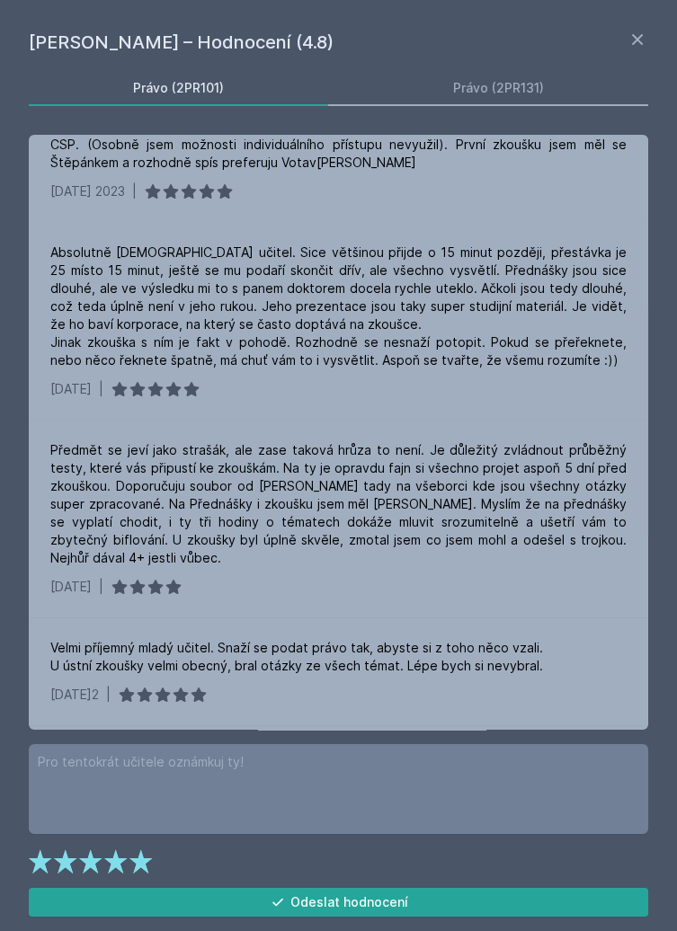
scroll to position [7, 0]
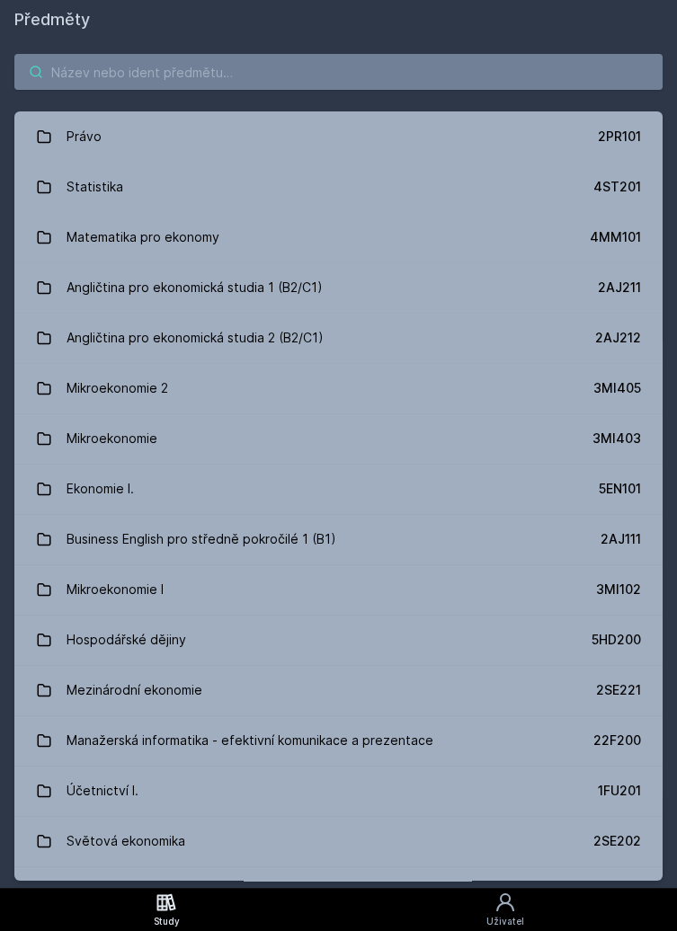
click at [269, 71] on input "search" at bounding box center [338, 72] width 648 height 36
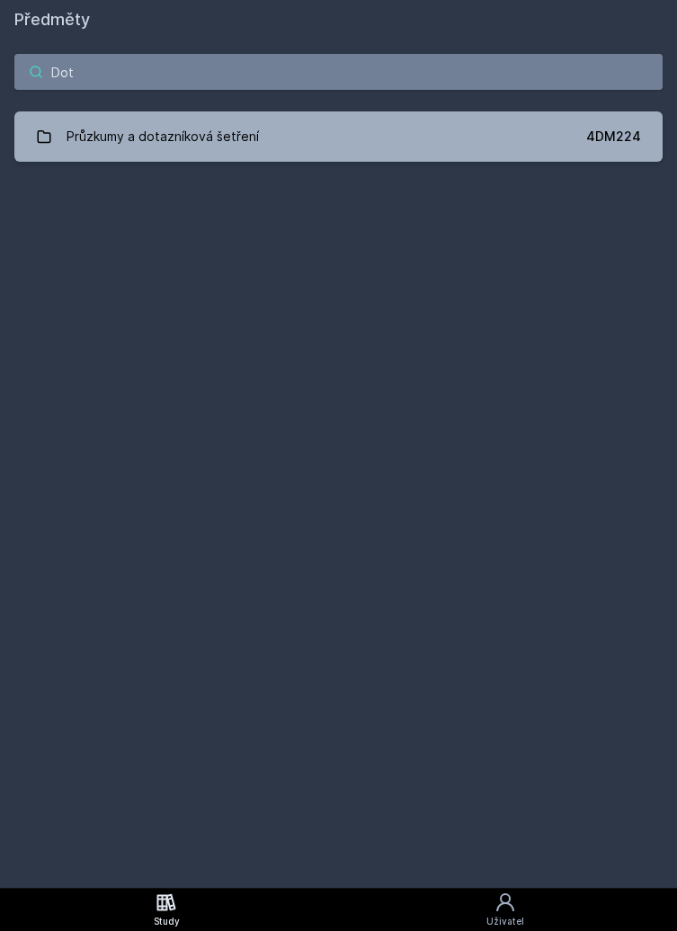
type input "Dota"
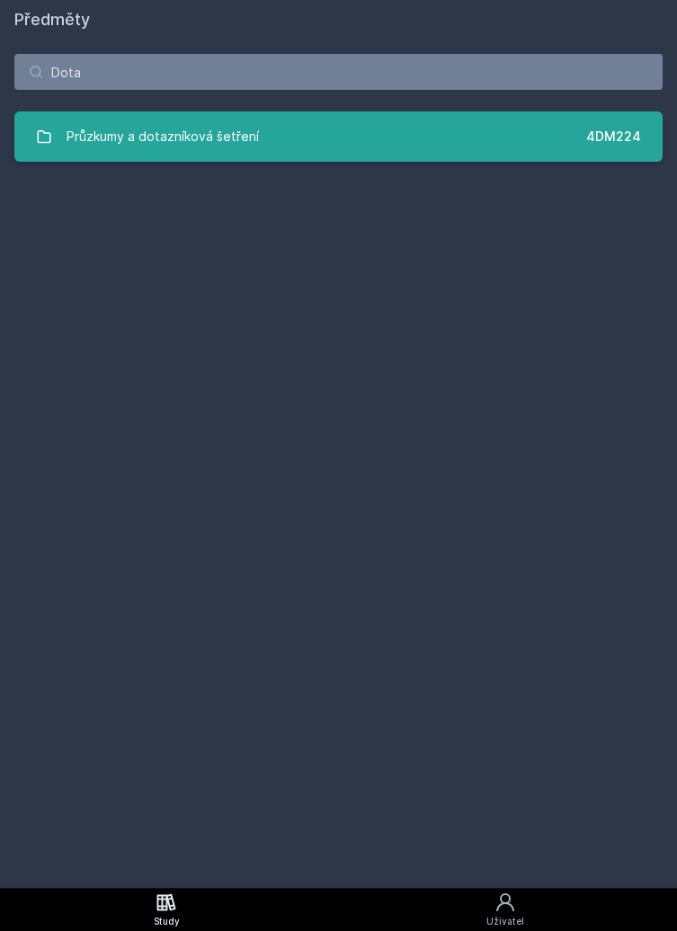
click at [229, 116] on link "Průzkumy a dotazníková šetření 4DM224" at bounding box center [338, 136] width 648 height 50
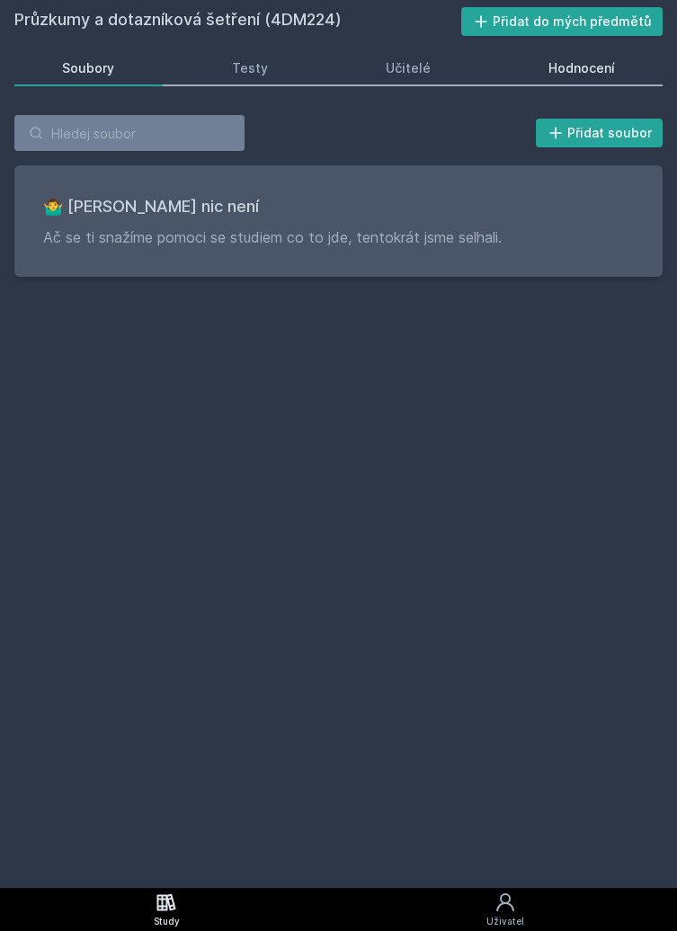
click at [570, 69] on div "Hodnocení" at bounding box center [581, 68] width 66 height 18
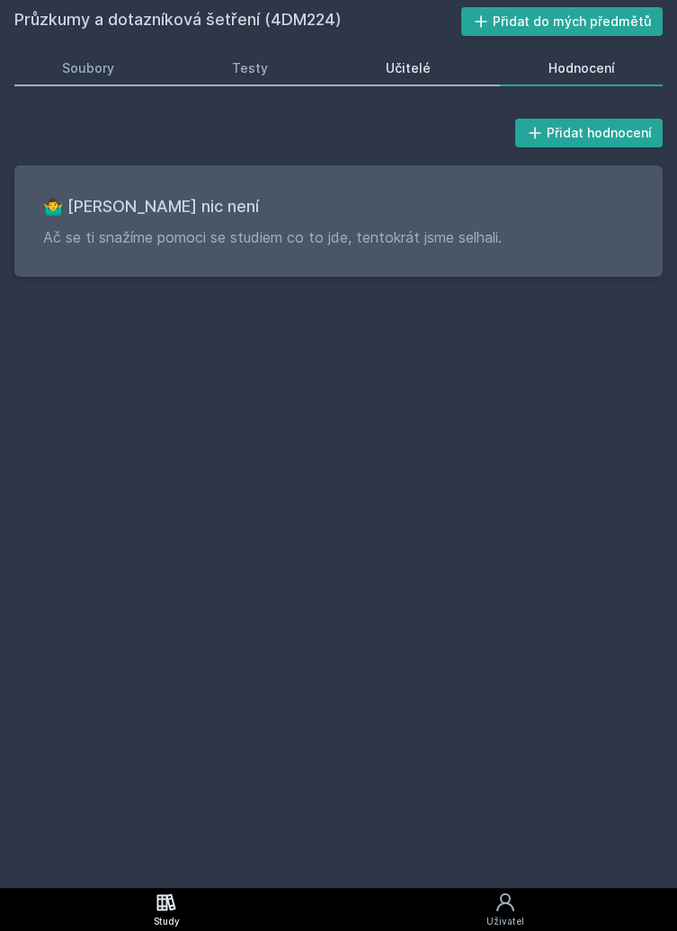
click at [422, 74] on div "Učitelé" at bounding box center [408, 68] width 45 height 18
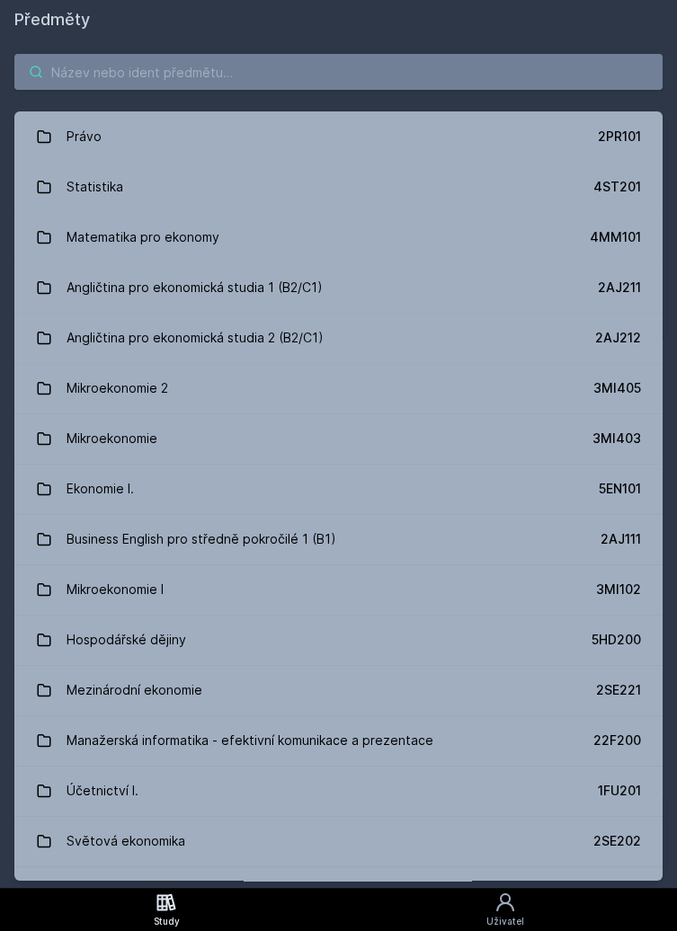
click at [208, 75] on input "search" at bounding box center [338, 72] width 648 height 36
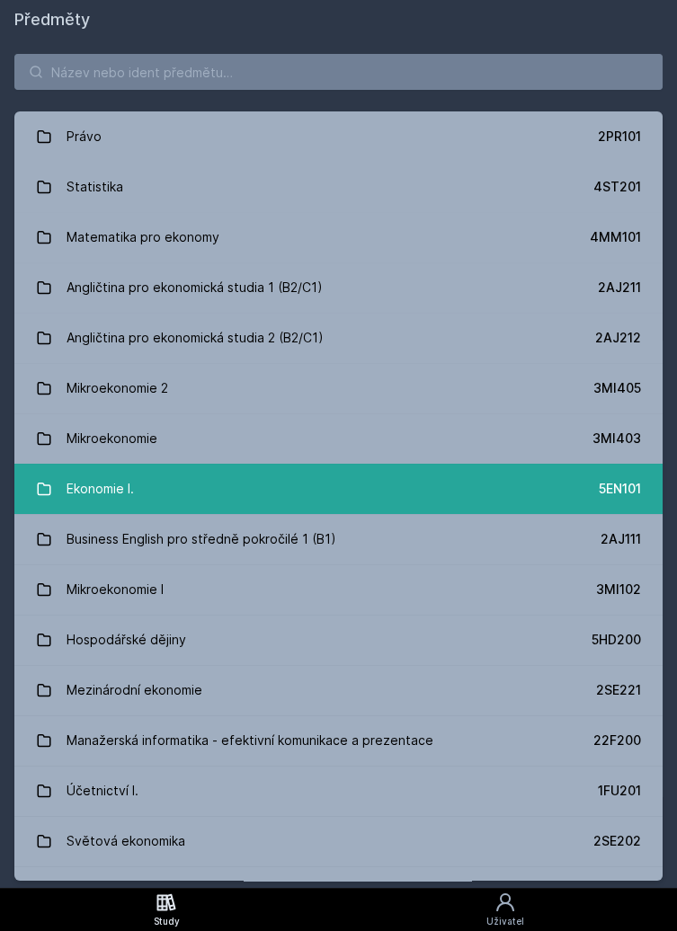
click at [189, 477] on link "Ekonomie I. 5EN101" at bounding box center [338, 489] width 648 height 50
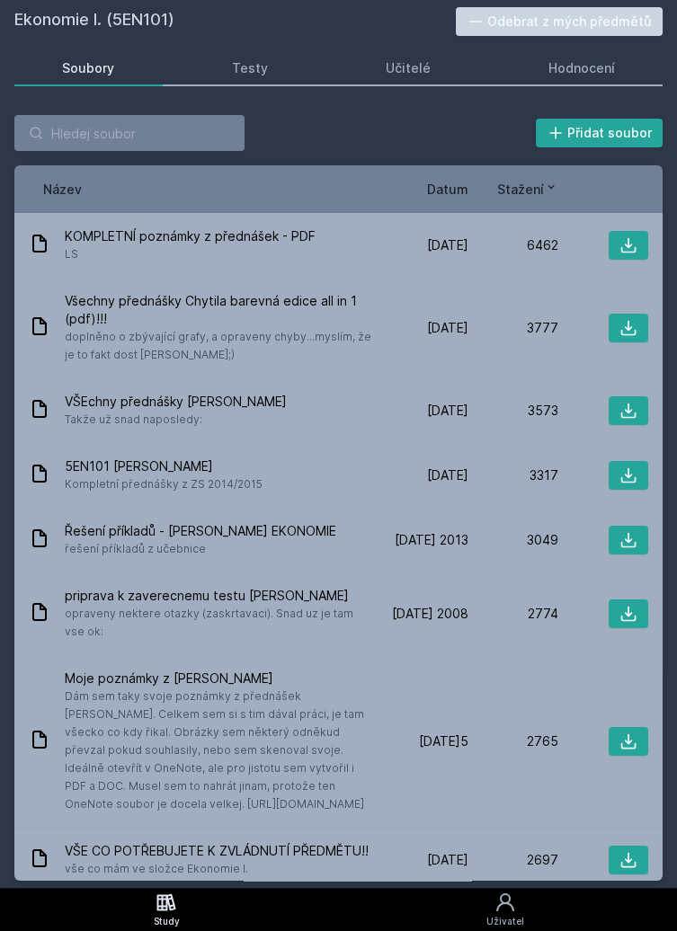
click at [443, 181] on span "Datum" at bounding box center [447, 189] width 41 height 19
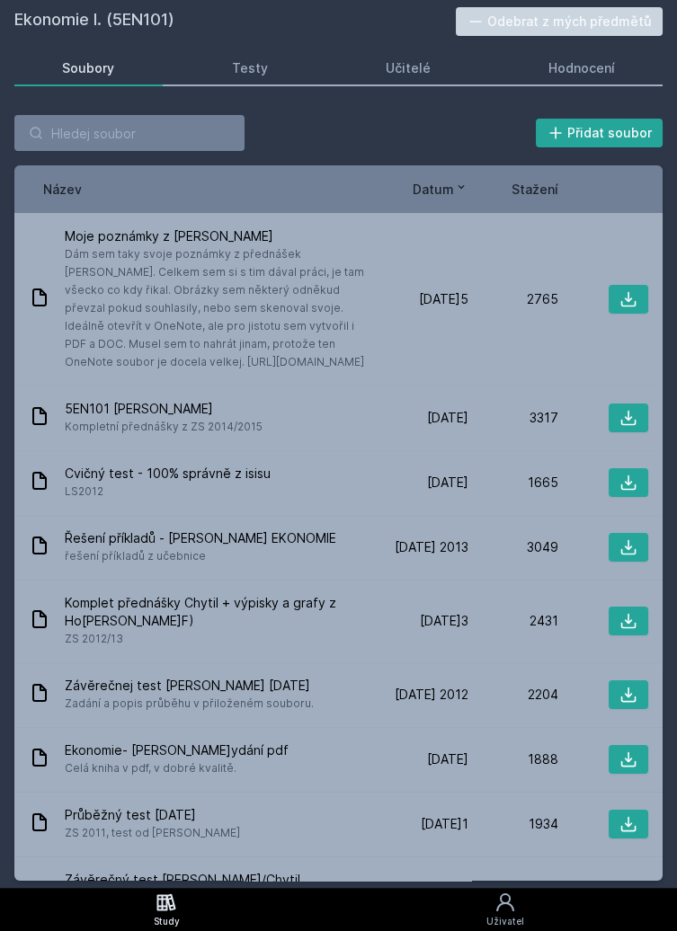
click at [455, 184] on icon at bounding box center [461, 187] width 14 height 14
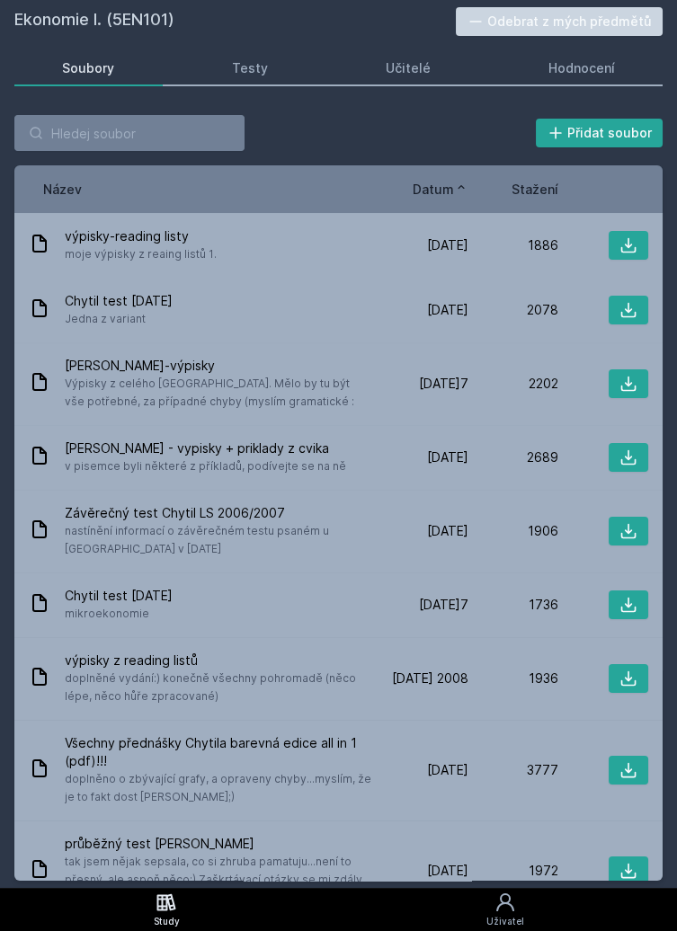
click at [458, 183] on icon at bounding box center [461, 187] width 14 height 14
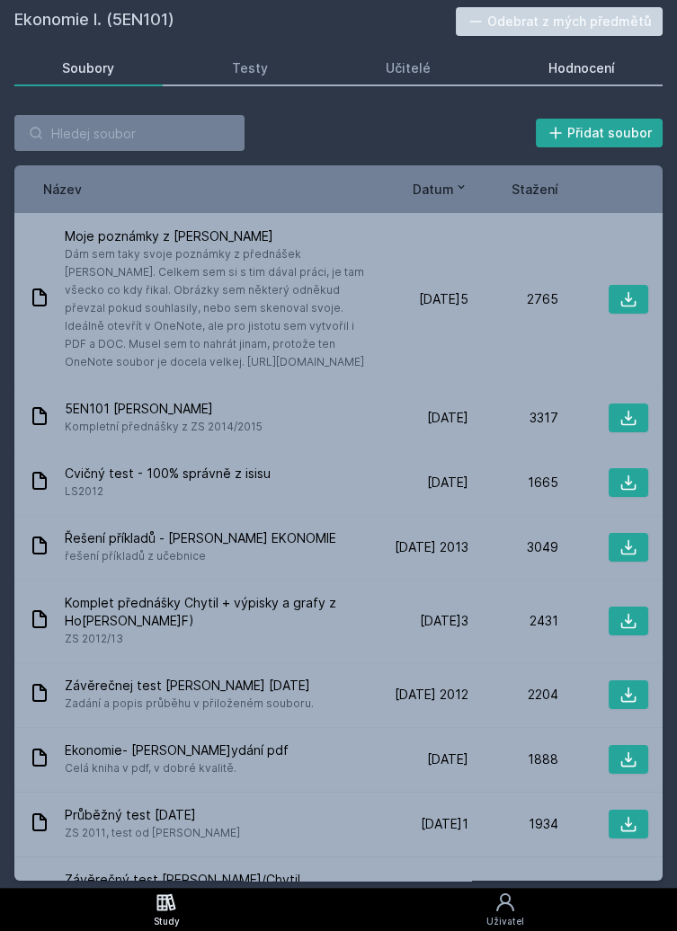
click at [580, 72] on div "Hodnocení" at bounding box center [581, 68] width 66 height 18
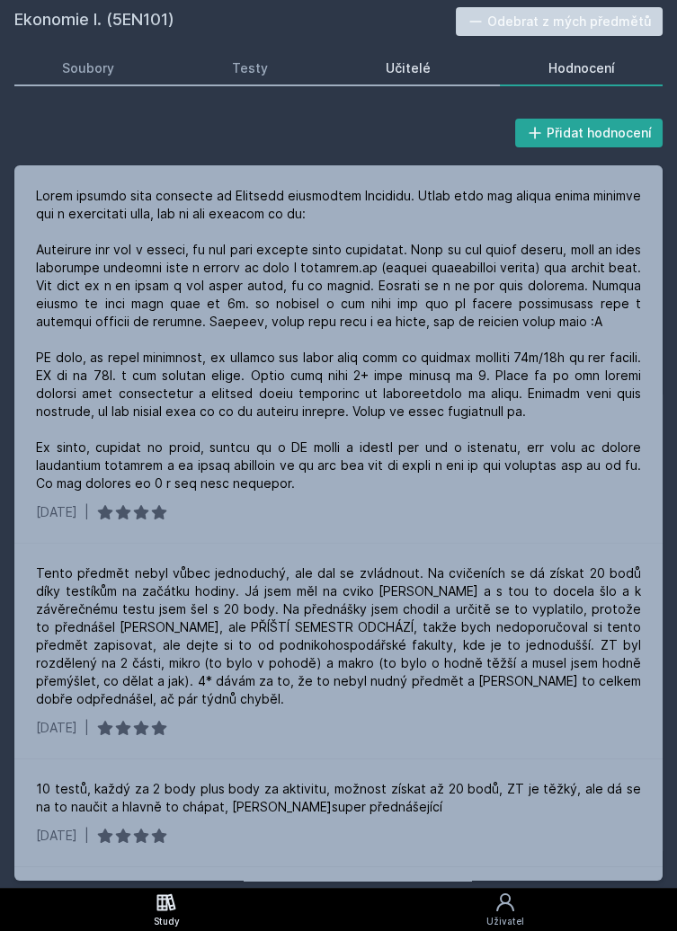
click at [418, 73] on div "Učitelé" at bounding box center [408, 68] width 45 height 18
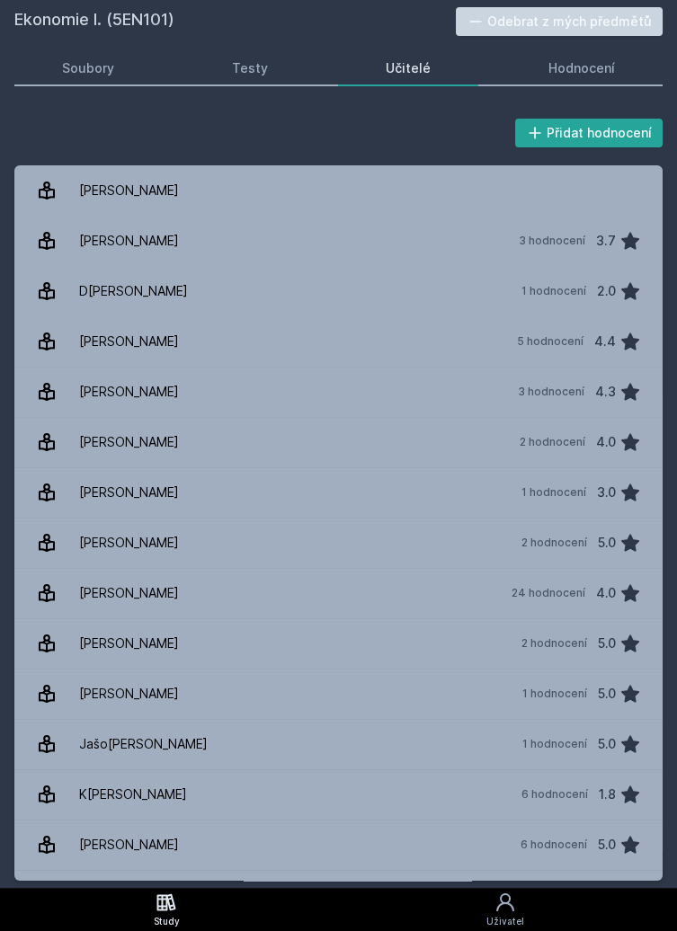
click at [173, 910] on icon at bounding box center [166, 901] width 19 height 17
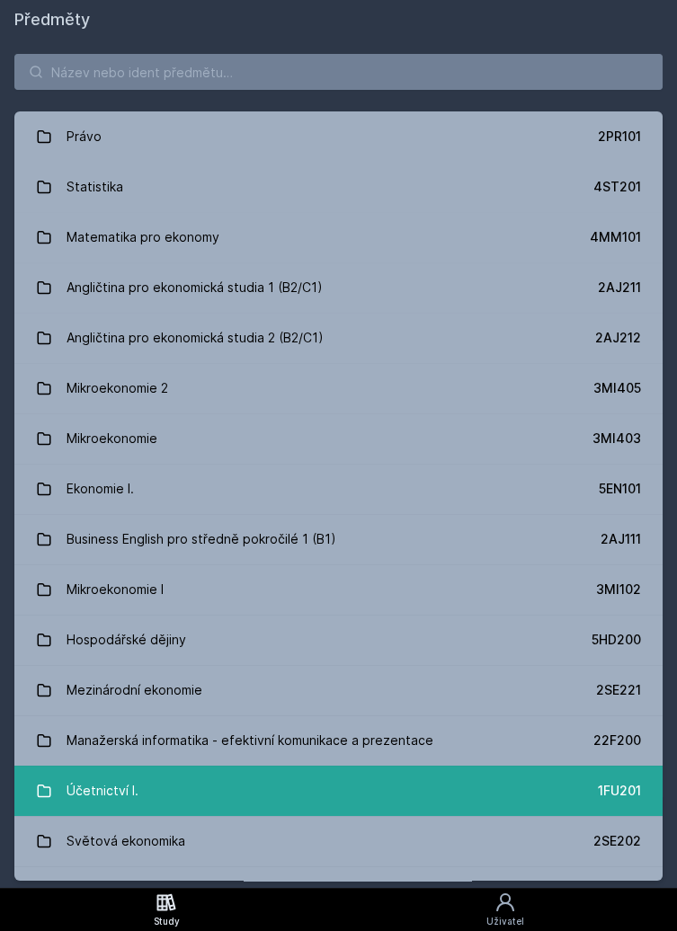
click at [270, 795] on link "Účetnictví I. 1FU201" at bounding box center [338, 791] width 648 height 50
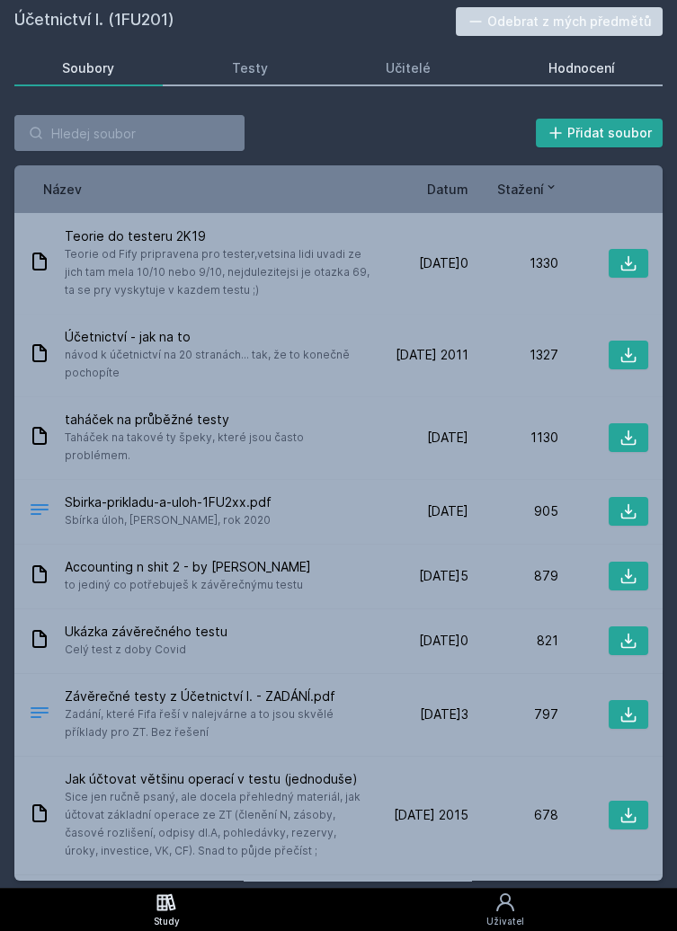
click at [581, 75] on div "Hodnocení" at bounding box center [581, 68] width 66 height 18
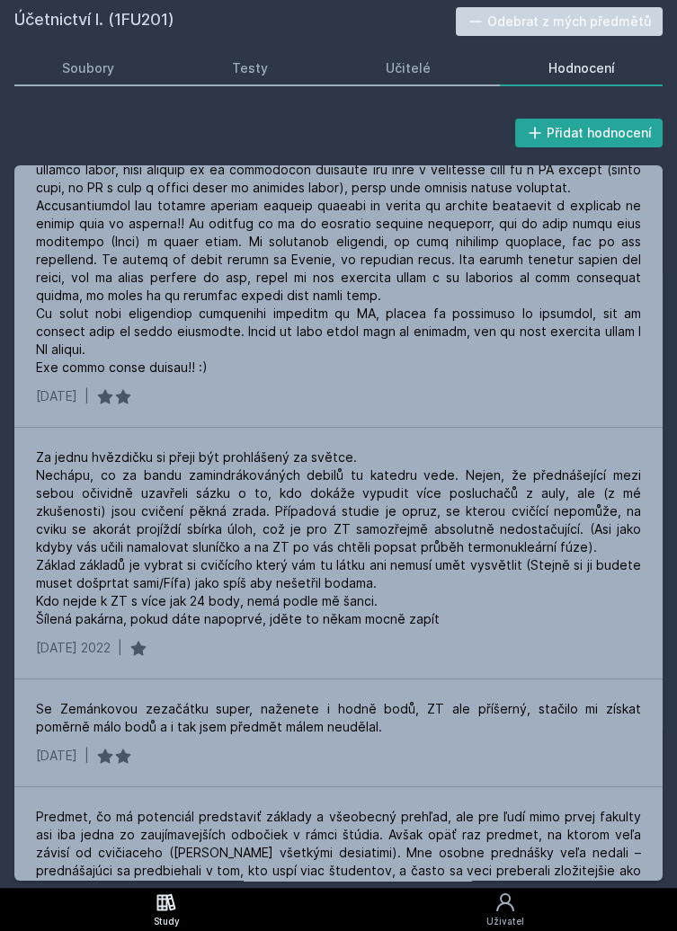
scroll to position [4917, 0]
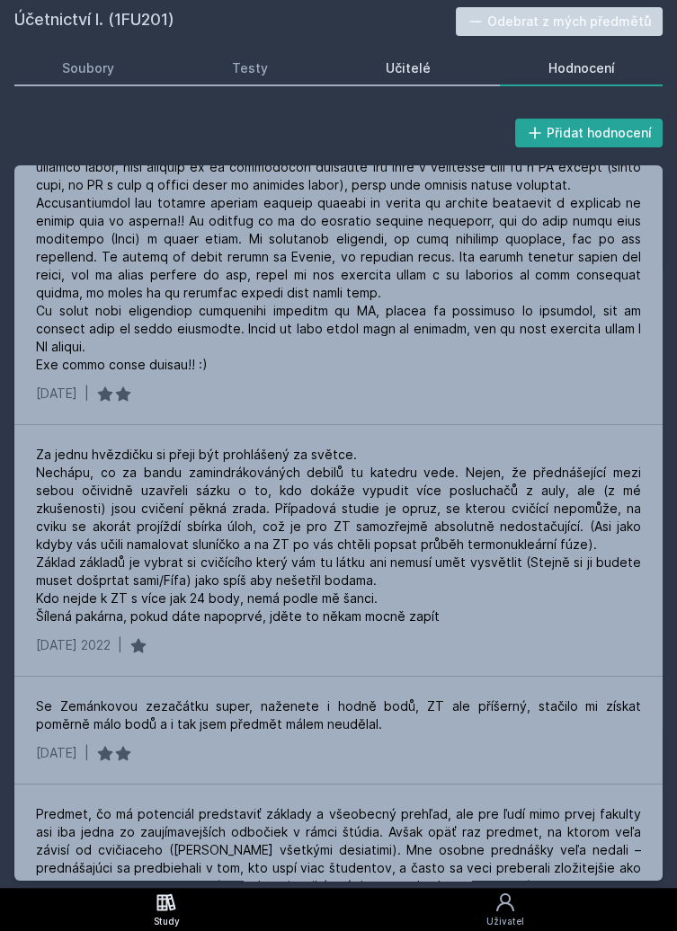
click at [413, 70] on div "Učitelé" at bounding box center [408, 68] width 45 height 18
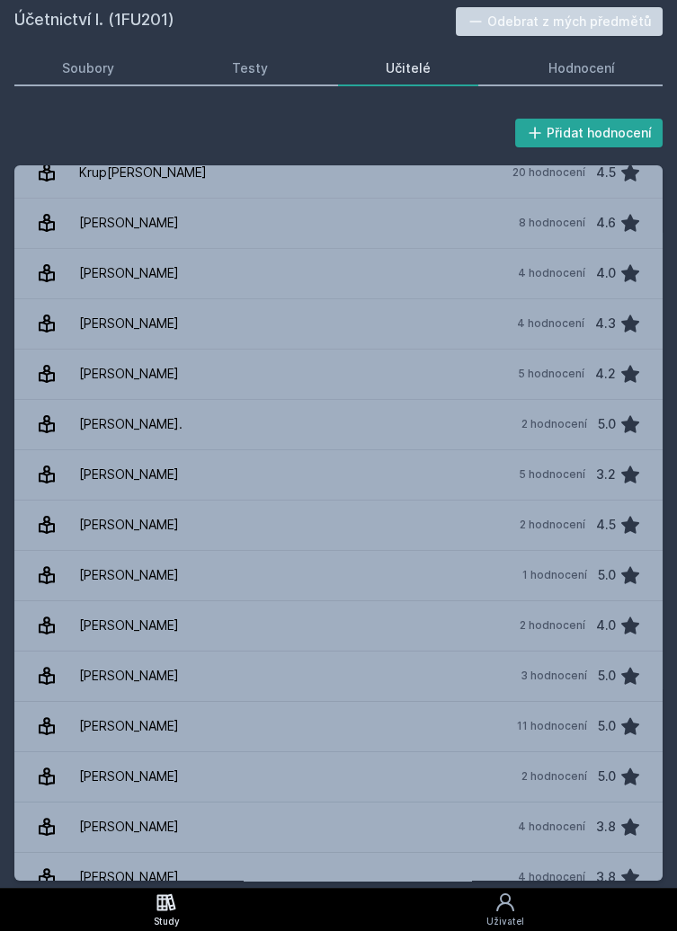
scroll to position [1078, 0]
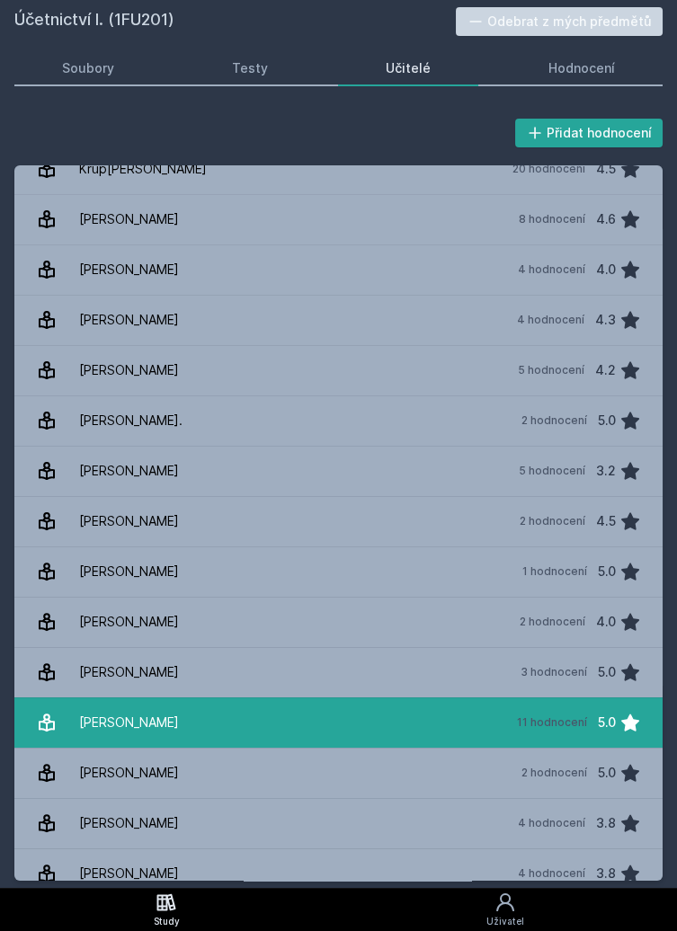
click at [268, 718] on link "[PERSON_NAME][DATE] hodnocení 5.0" at bounding box center [338, 722] width 648 height 50
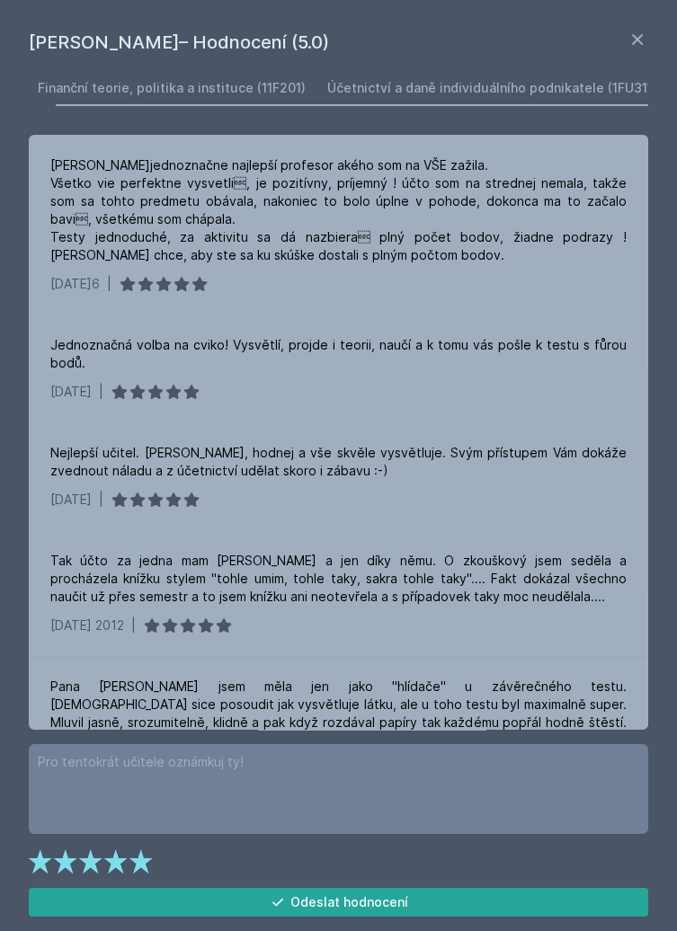
scroll to position [0, 261]
click at [440, 99] on link "Účetnictví a daně individuálního podnikatele (1FU311)" at bounding box center [431, 88] width 330 height 36
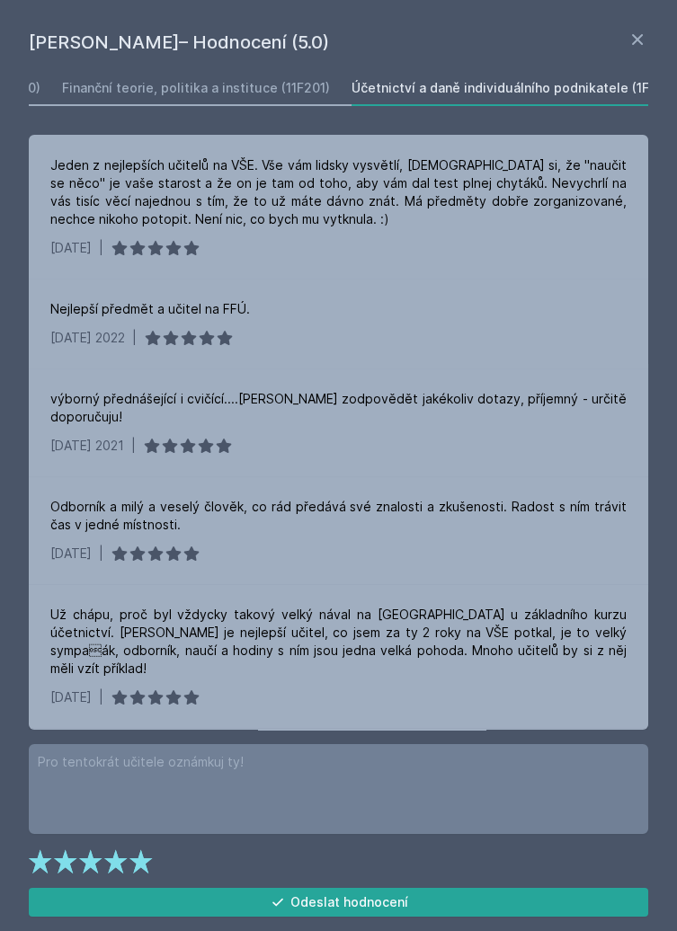
scroll to position [0, 338]
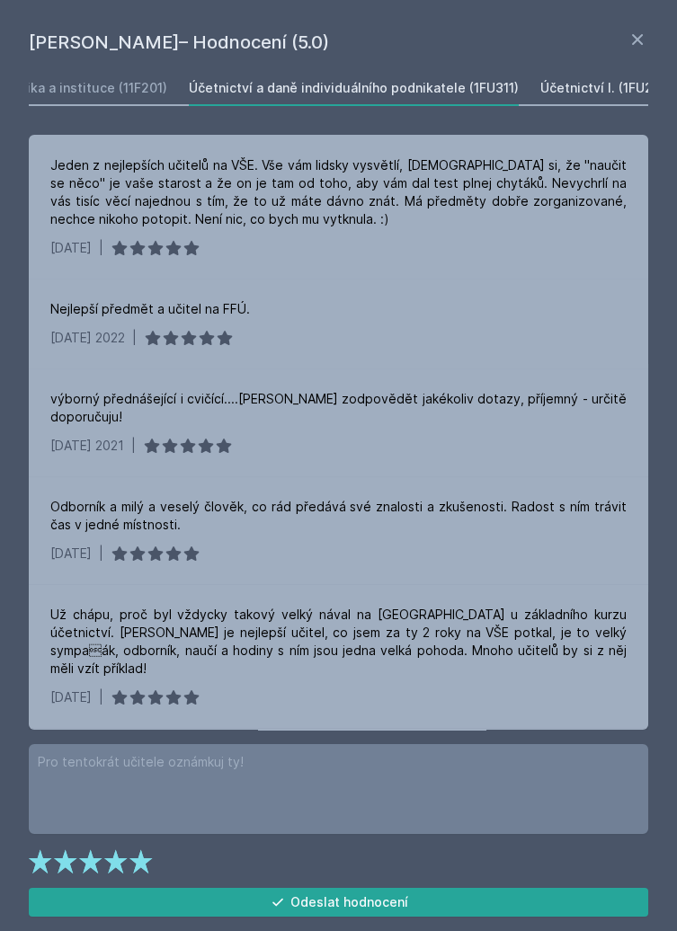
click at [554, 93] on div "Účetnictví I. (1FU201)" at bounding box center [605, 88] width 130 height 18
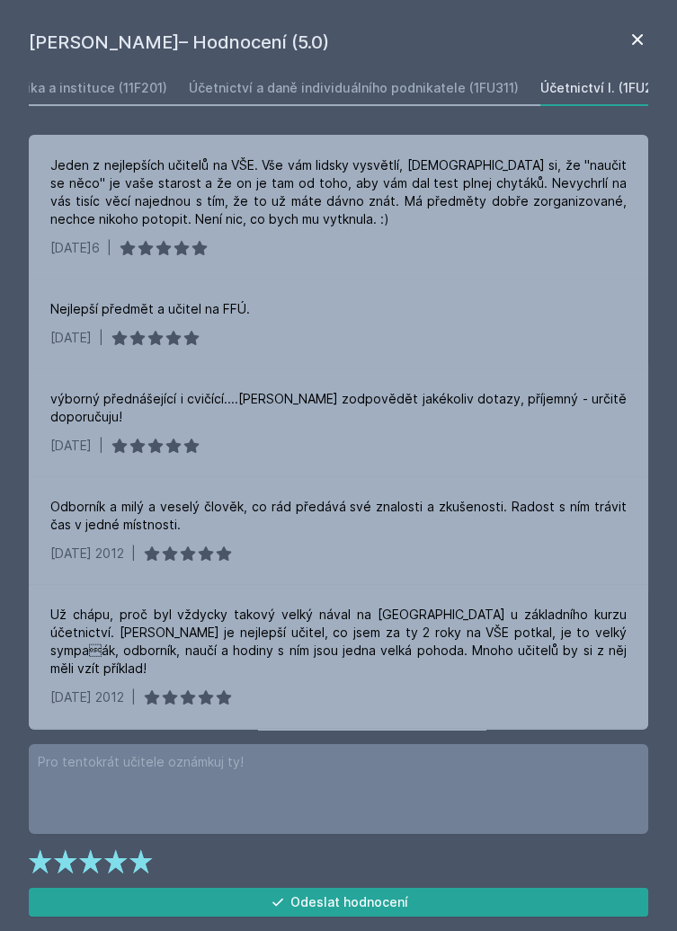
click at [638, 32] on icon at bounding box center [637, 40] width 22 height 22
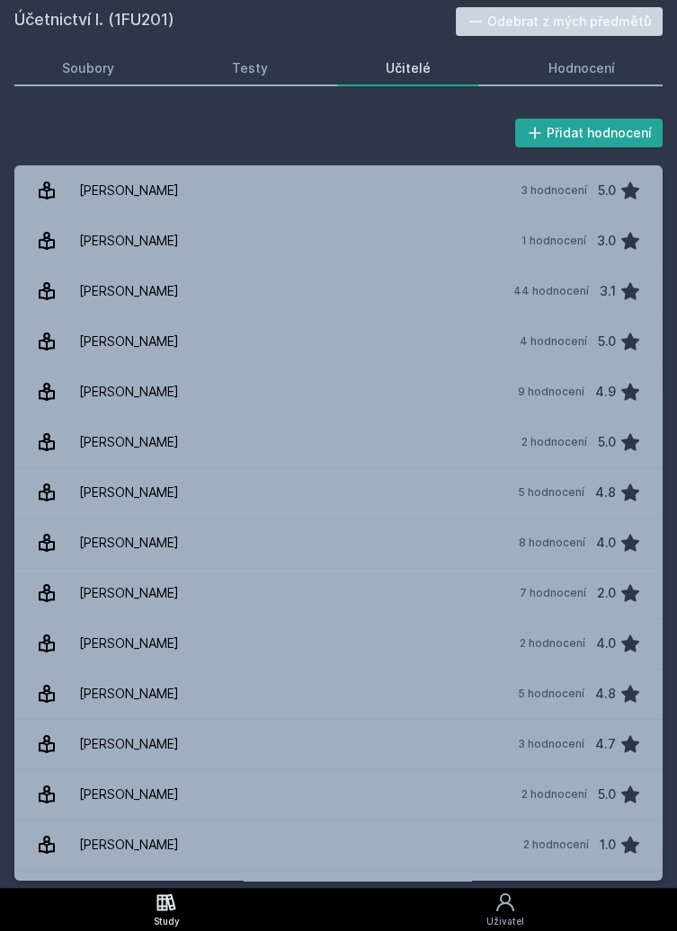
click at [177, 909] on icon at bounding box center [166, 902] width 22 height 22
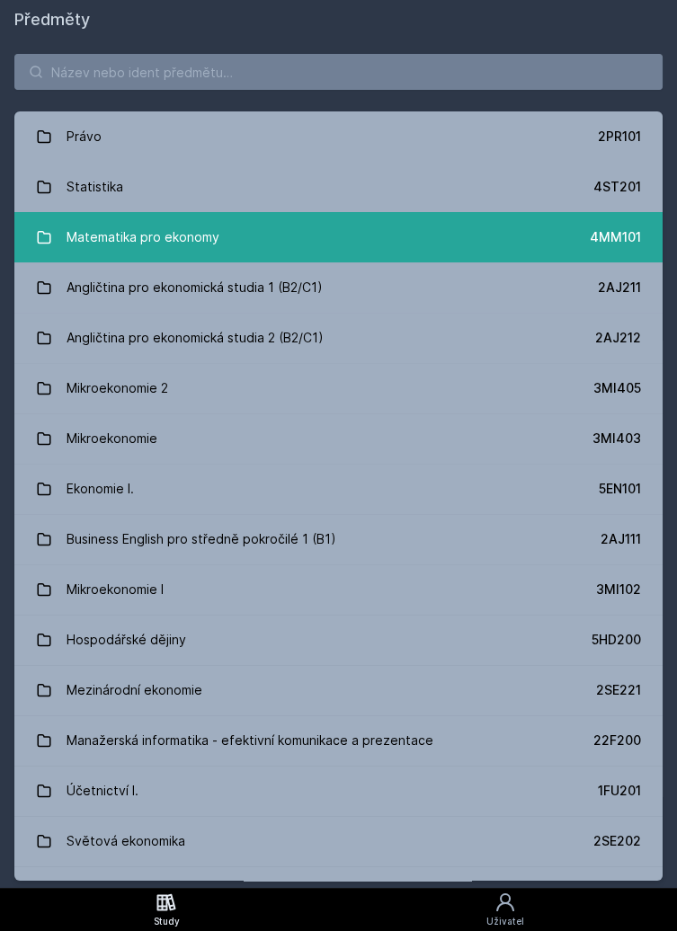
click at [261, 223] on link "Matematika pro ekonomy 4MM101" at bounding box center [338, 237] width 648 height 50
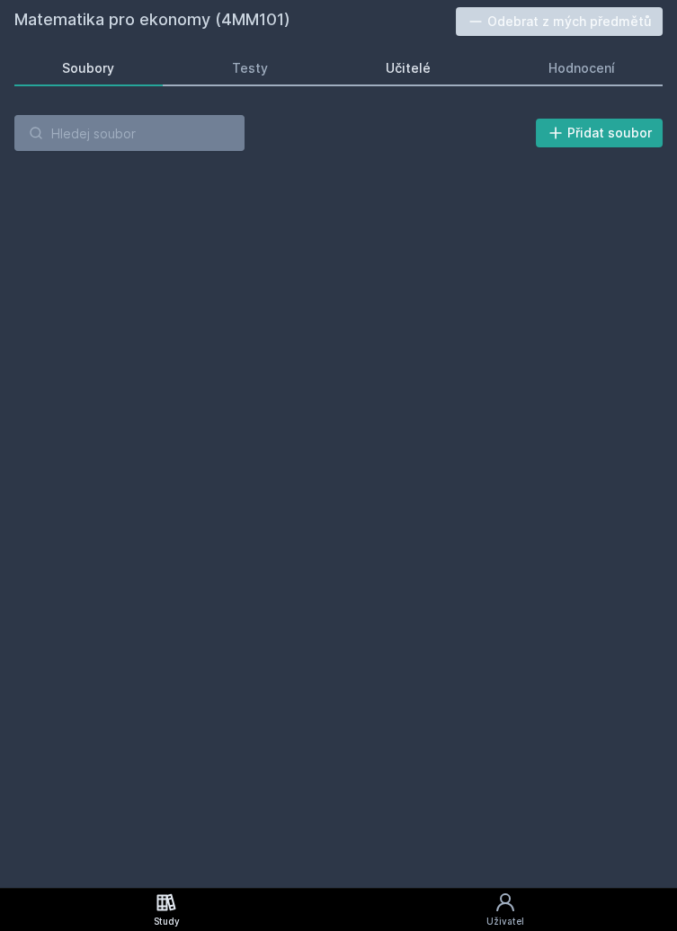
click at [421, 58] on link "Učitelé" at bounding box center [408, 68] width 141 height 36
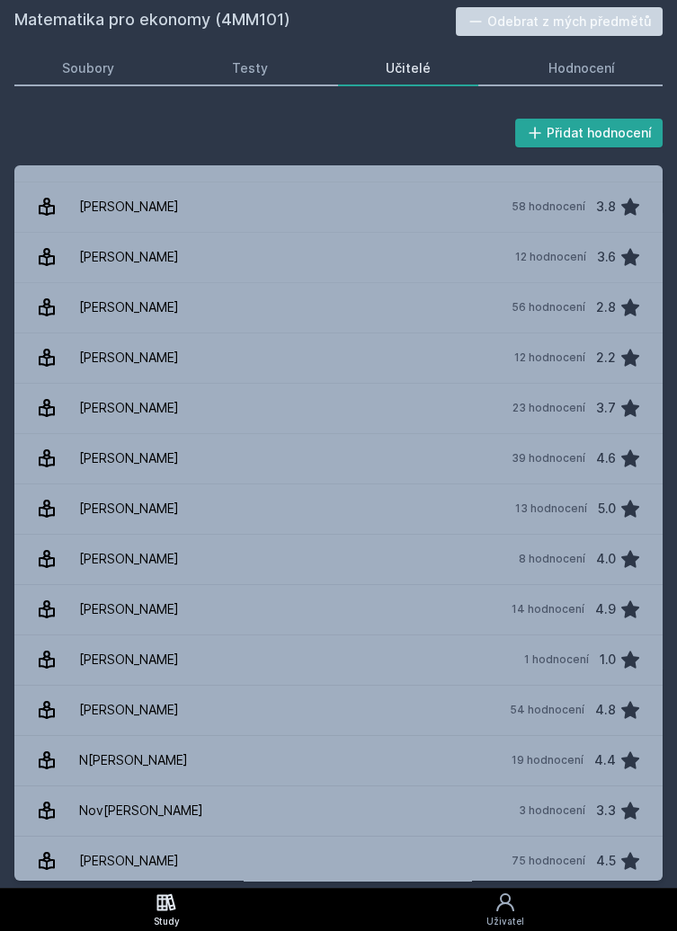
scroll to position [636, 0]
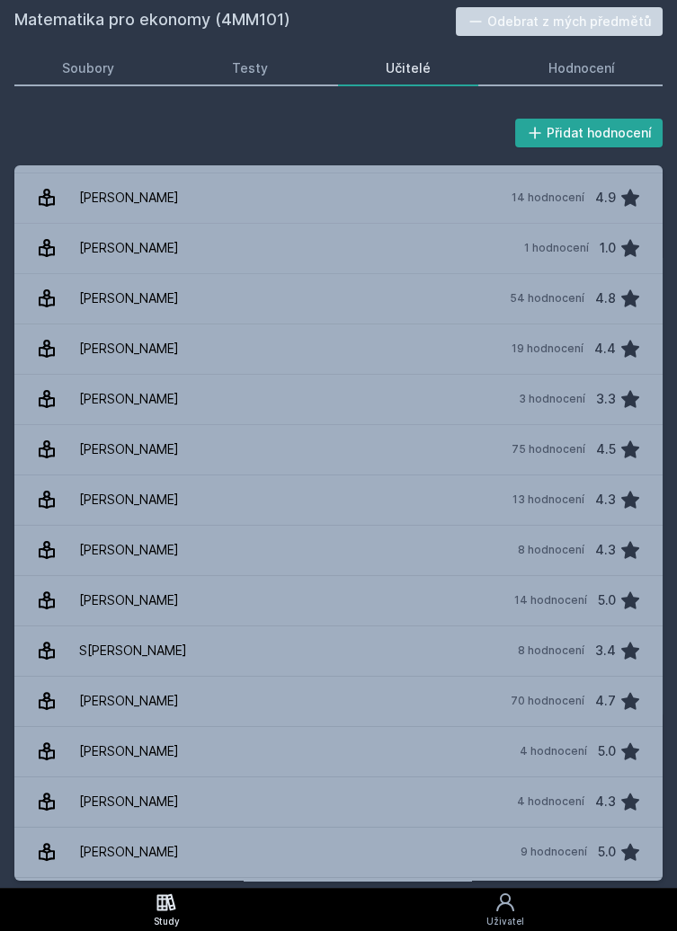
scroll to position [1056, 0]
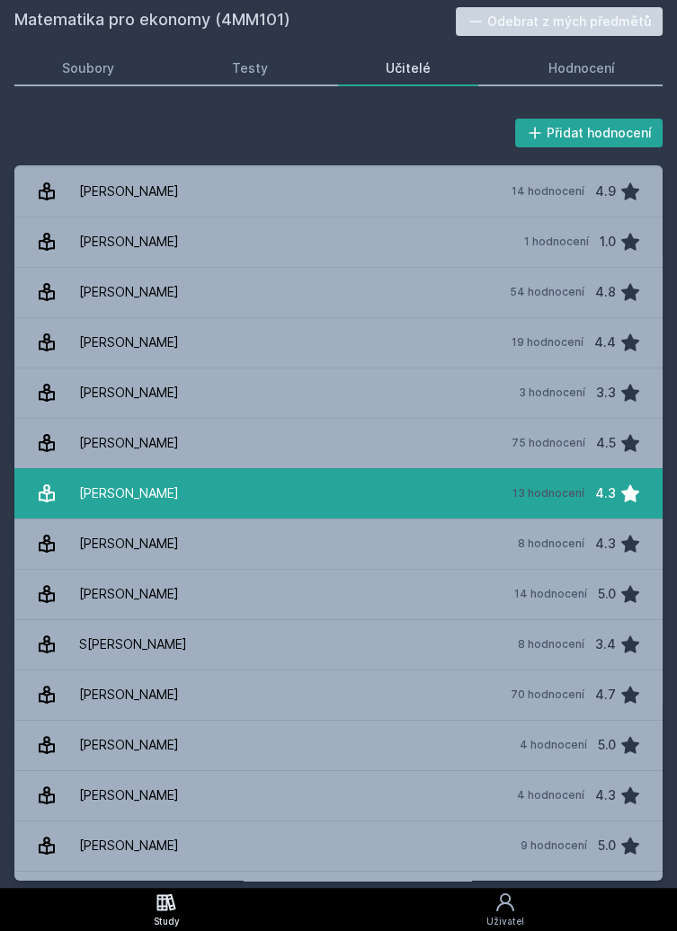
click at [481, 497] on link "Pasáčková Jana 13 hodnocení 4.3" at bounding box center [338, 493] width 648 height 50
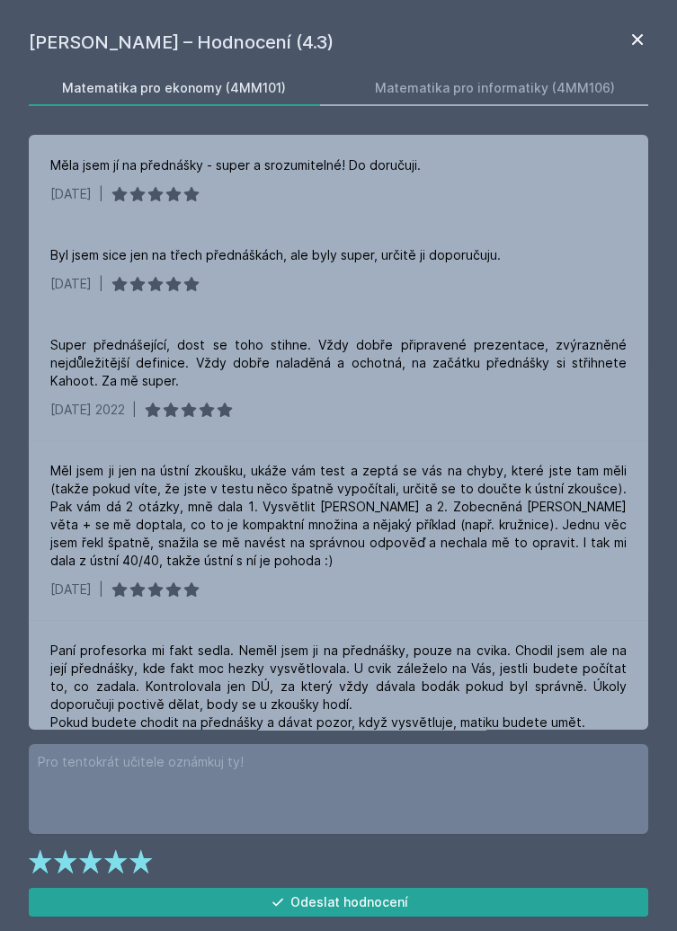
click at [638, 39] on icon at bounding box center [637, 40] width 22 height 22
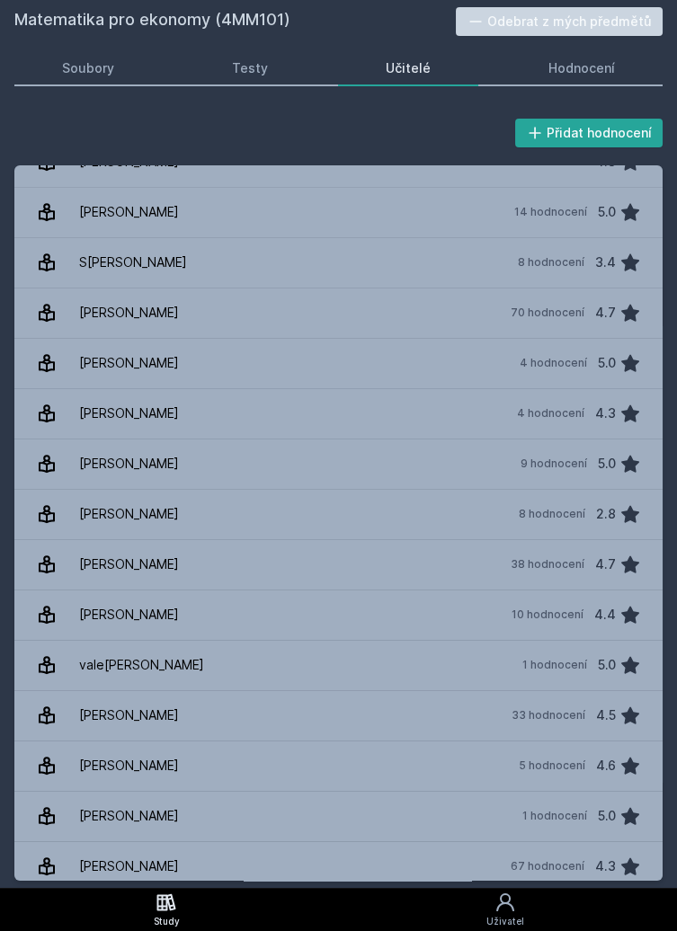
scroll to position [1451, 0]
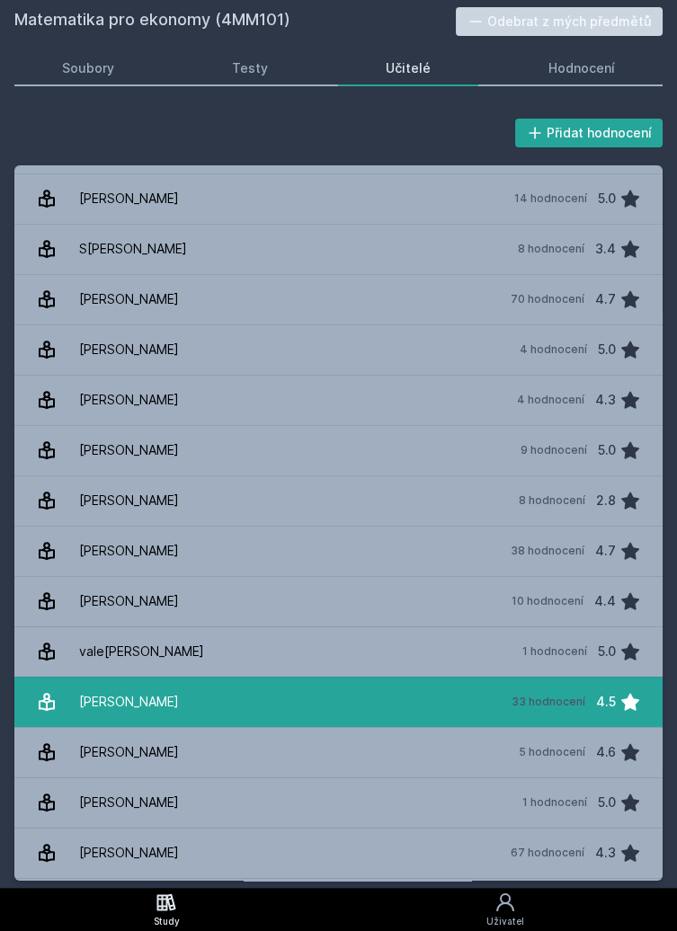
click at [379, 711] on link "Valentová Eva 33 hodnocení 4.5" at bounding box center [338, 702] width 648 height 50
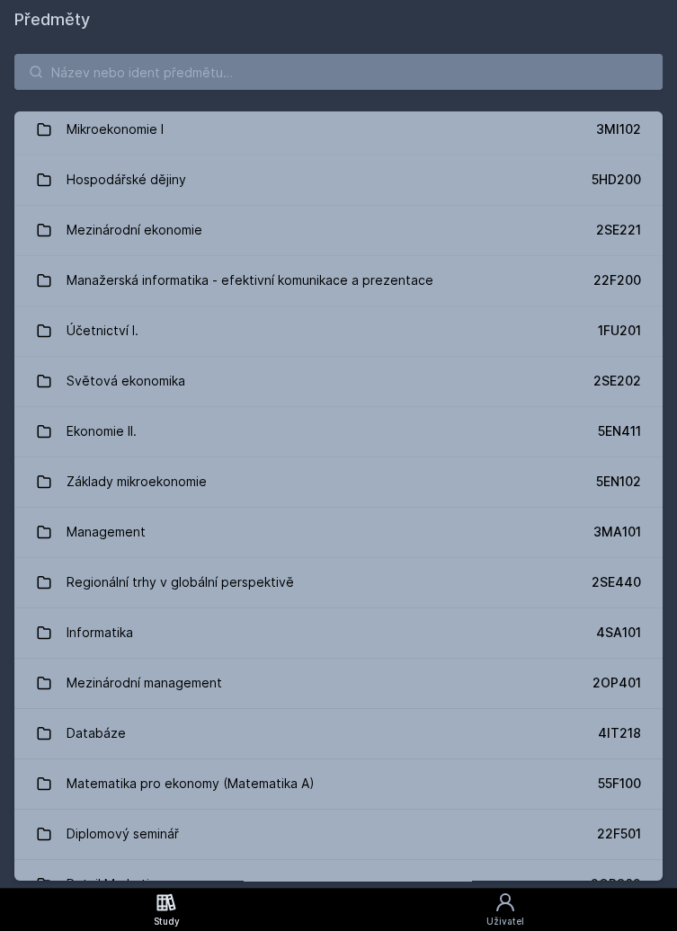
scroll to position [460, 0]
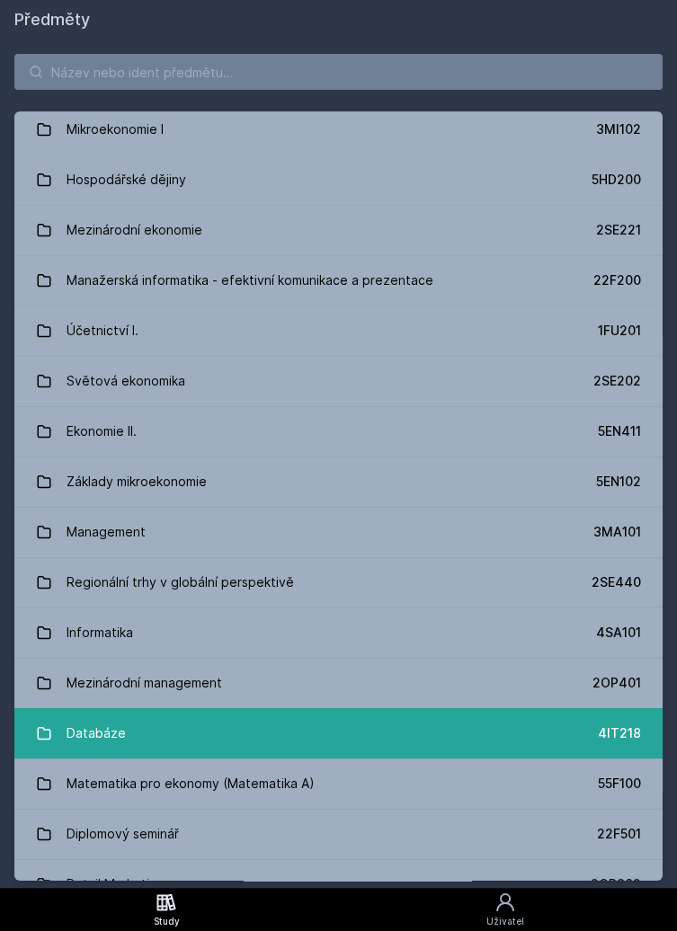
click at [476, 726] on link "Databáze 4IT218" at bounding box center [338, 733] width 648 height 50
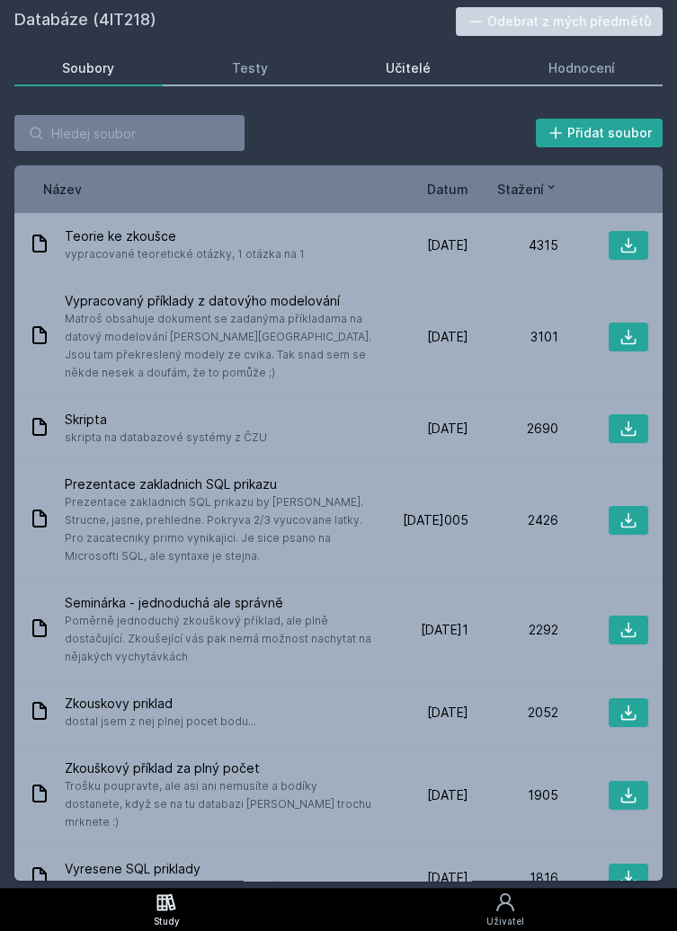
click at [431, 72] on link "Učitelé" at bounding box center [408, 68] width 141 height 36
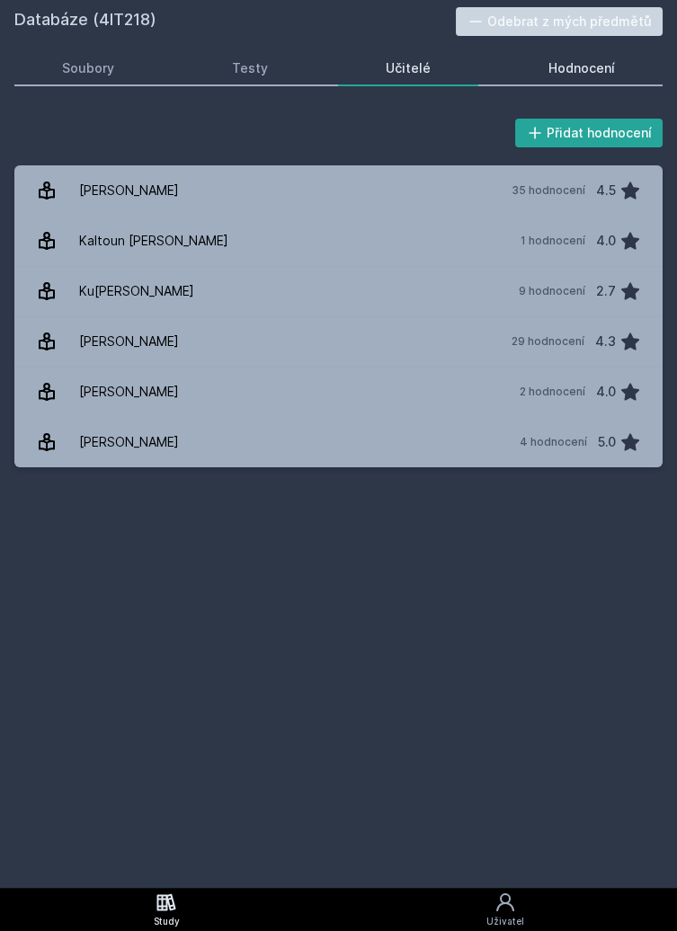
click at [607, 69] on div "Hodnocení" at bounding box center [581, 68] width 66 height 18
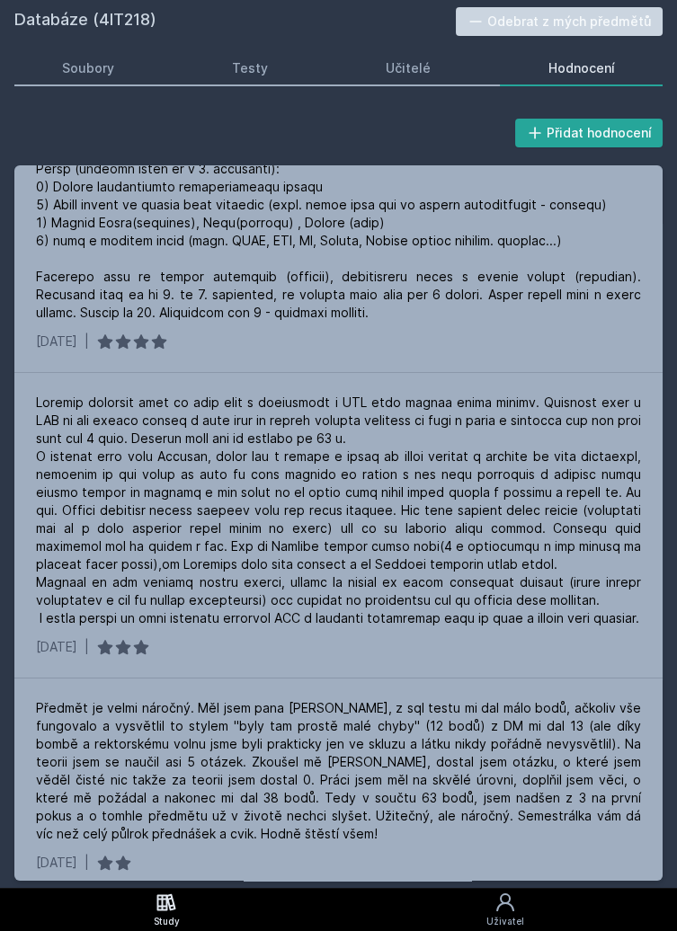
scroll to position [2487, 0]
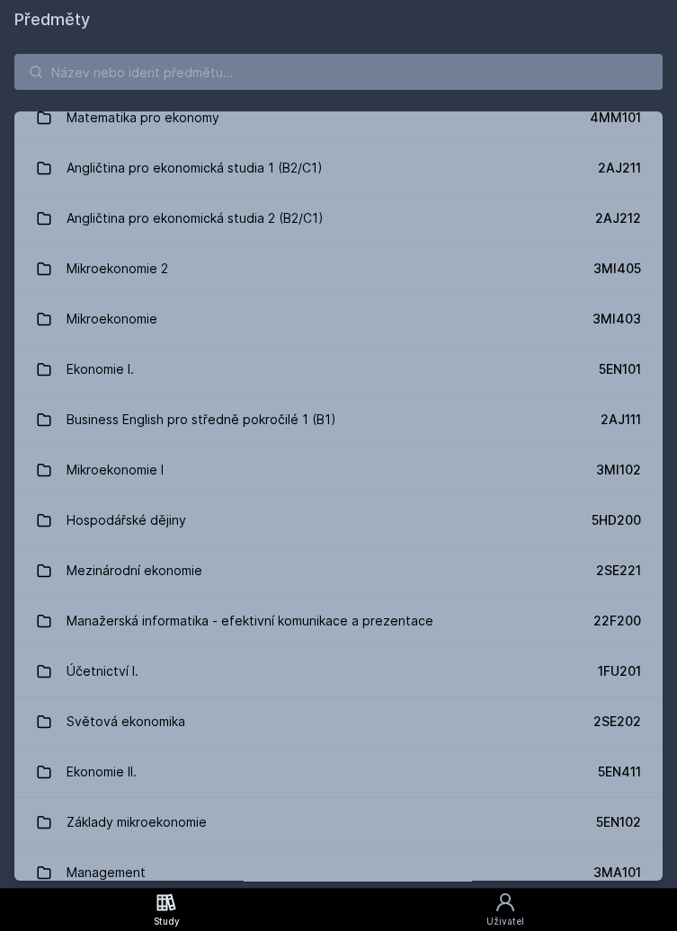
scroll to position [107, 0]
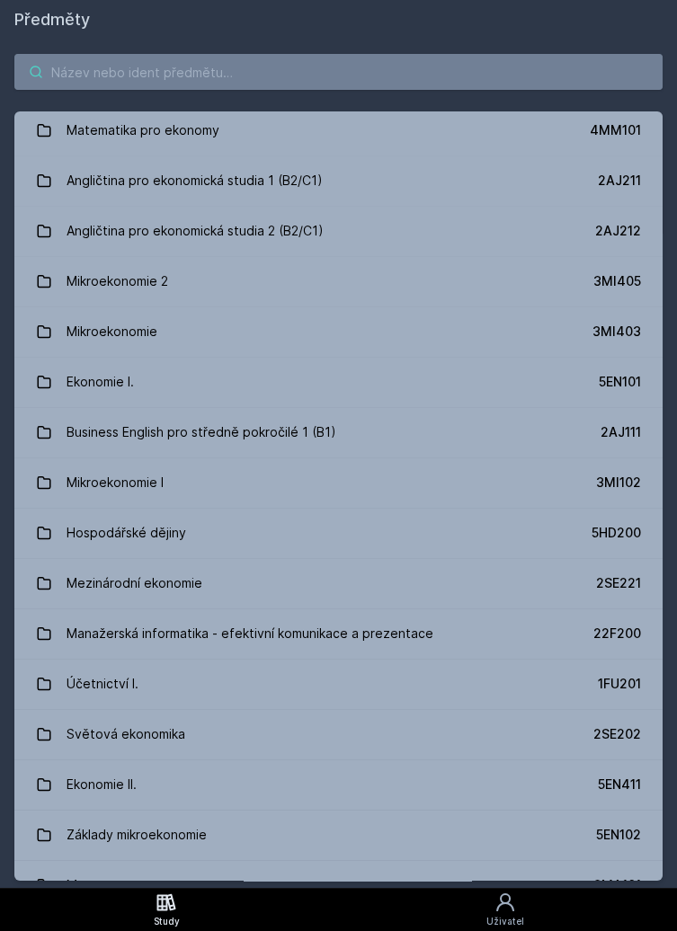
click at [326, 75] on input "search" at bounding box center [338, 72] width 648 height 36
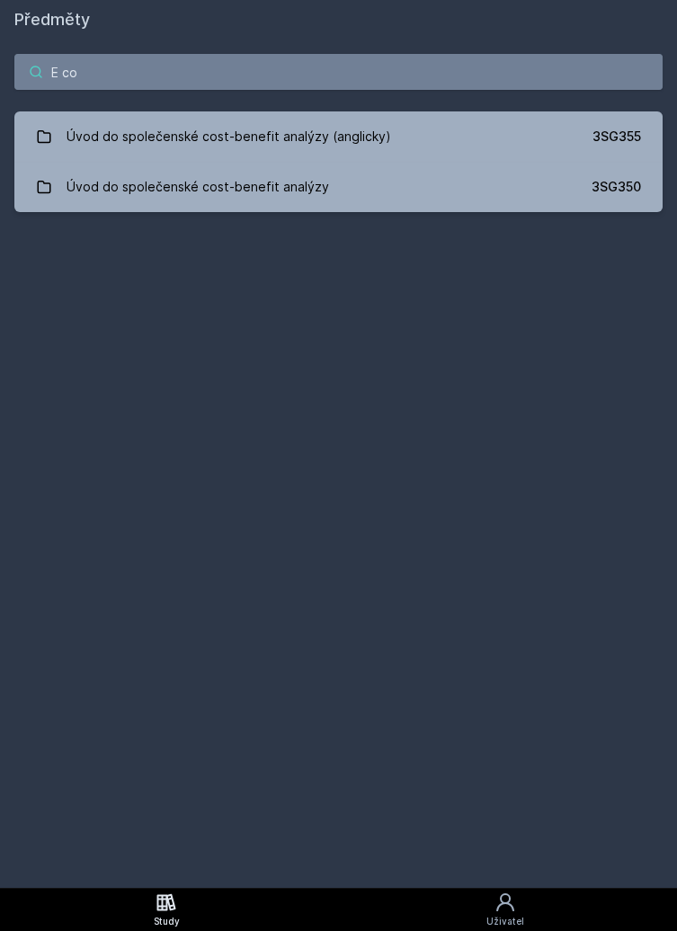
scroll to position [0, 0]
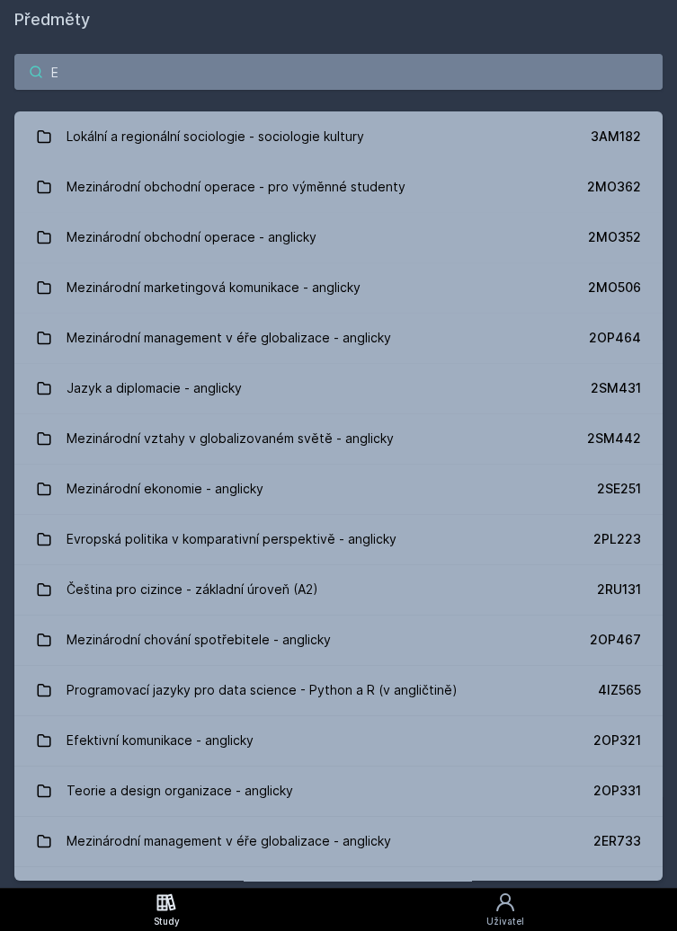
type input "E"
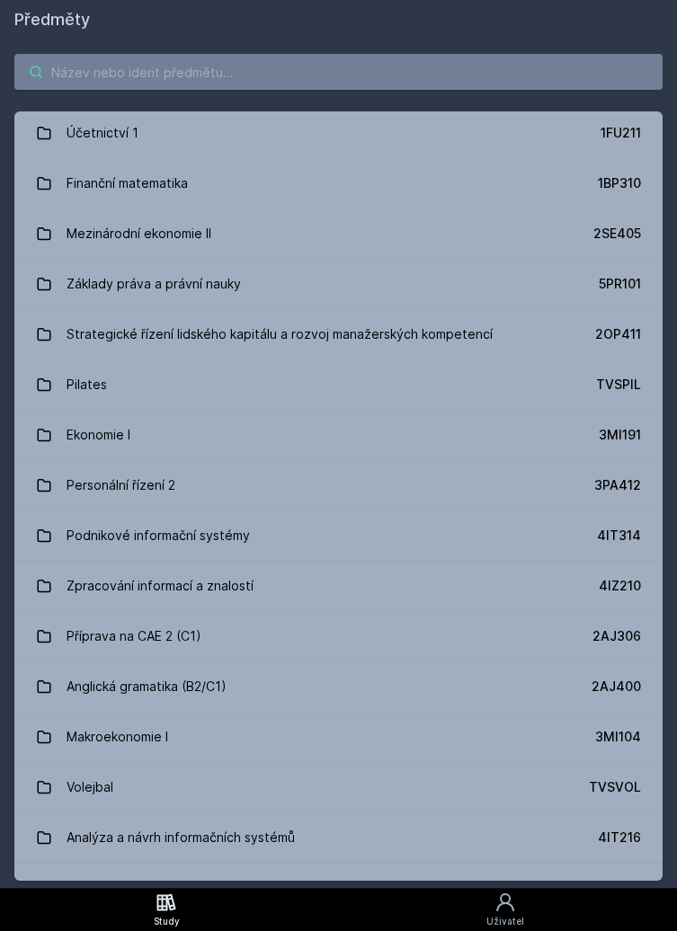
scroll to position [5182, 0]
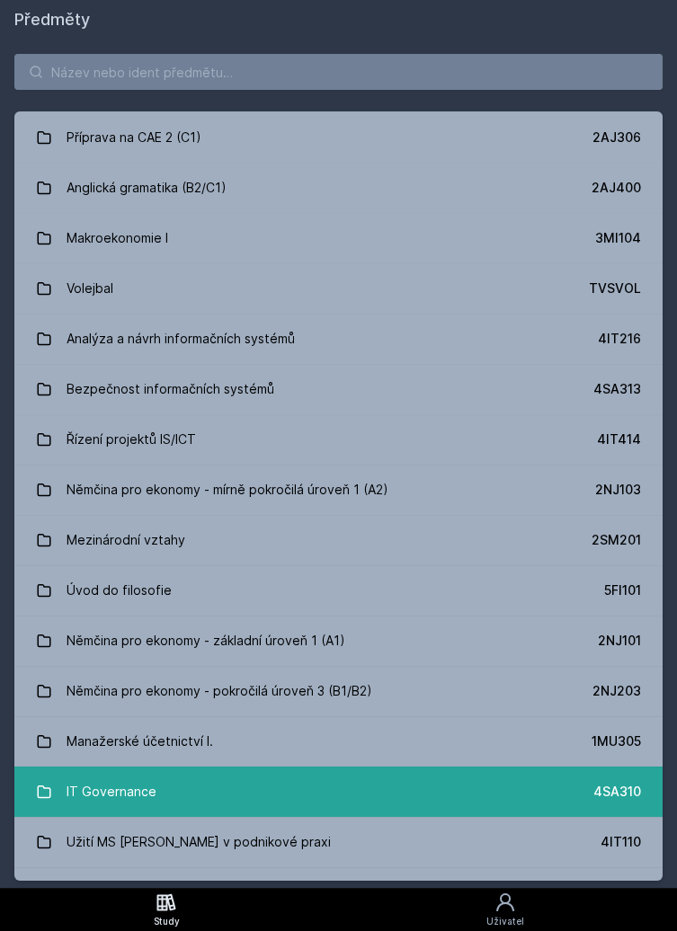
click at [378, 767] on link "IT Governance 4SA310" at bounding box center [338, 792] width 648 height 50
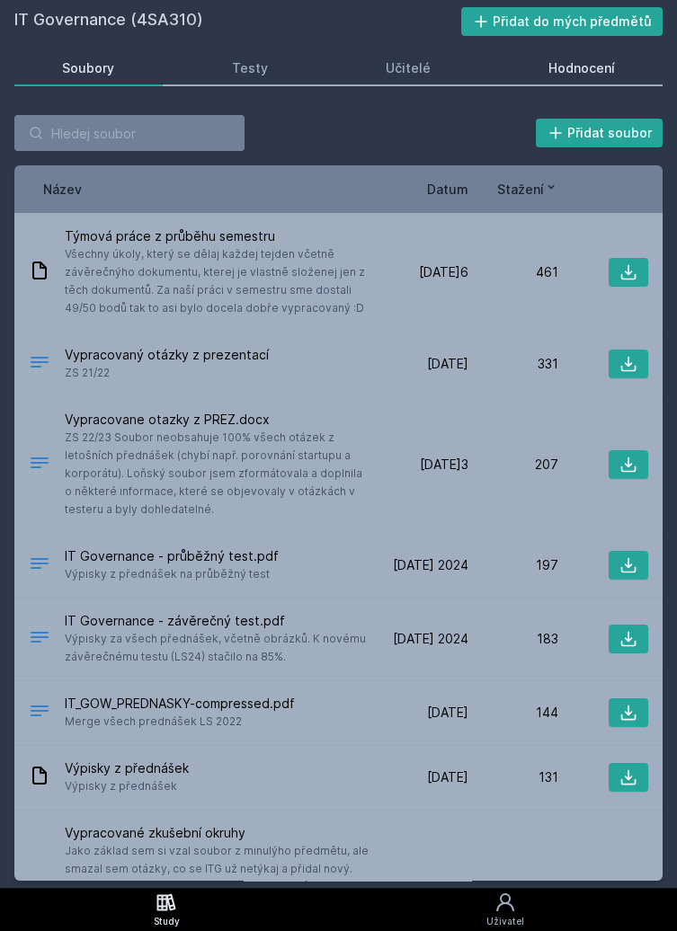
click at [593, 65] on div "Hodnocení" at bounding box center [581, 68] width 66 height 18
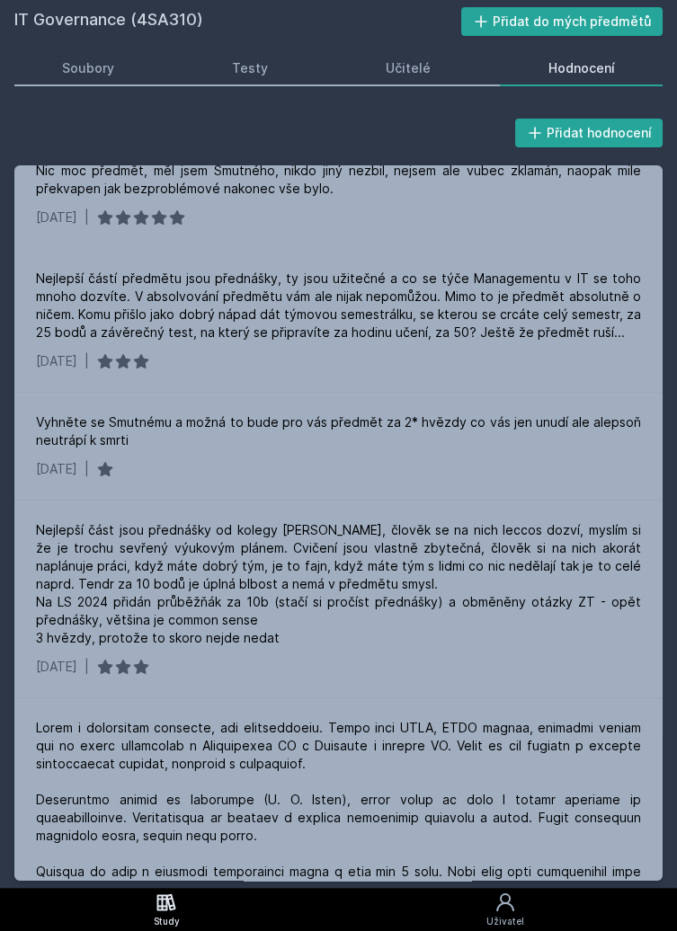
scroll to position [118, 0]
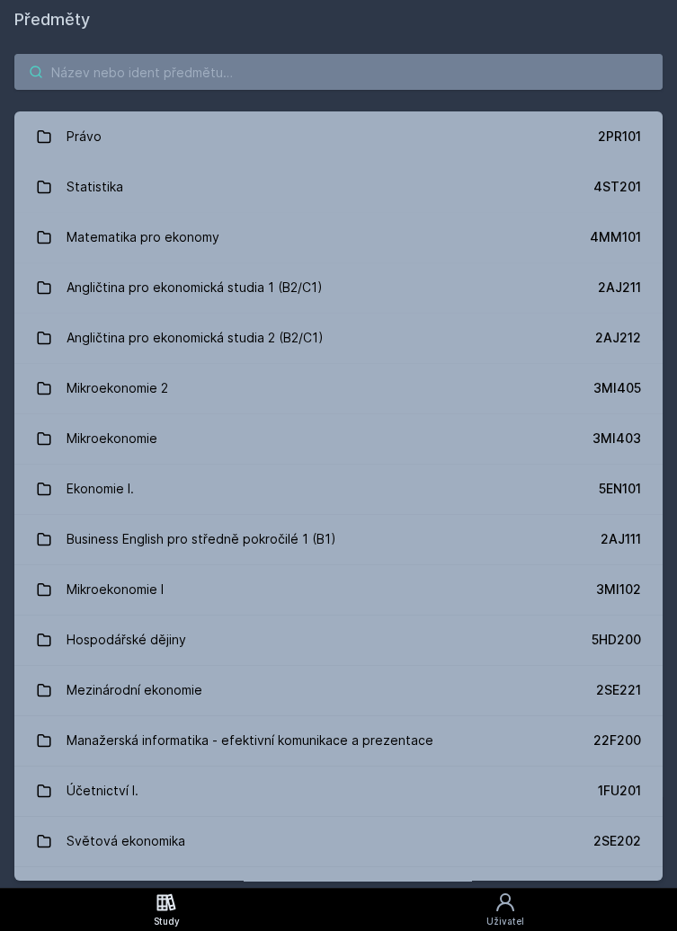
click at [376, 69] on input "search" at bounding box center [338, 72] width 648 height 36
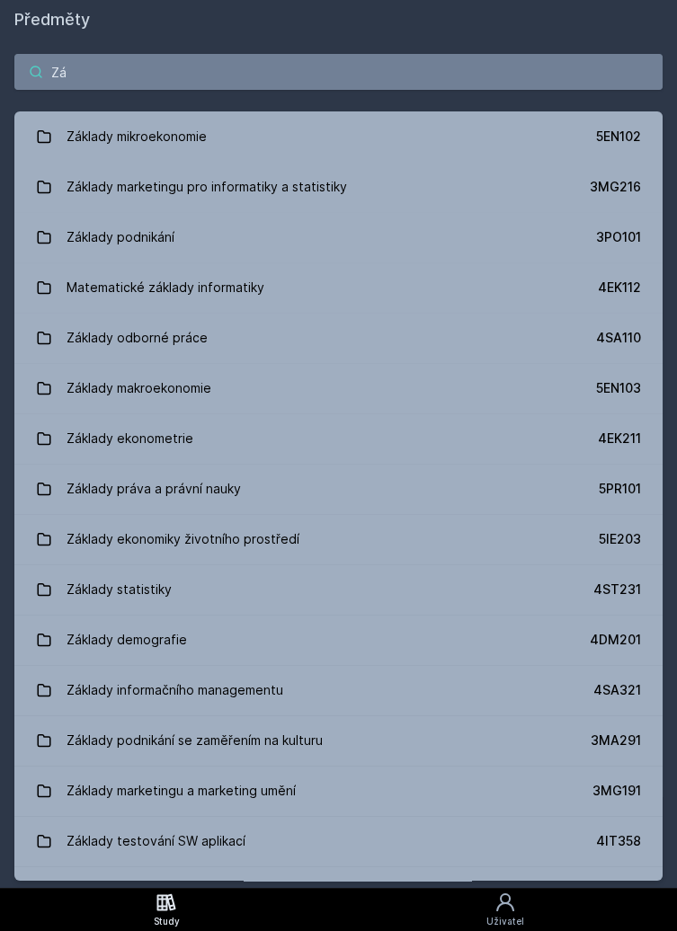
type input "Z"
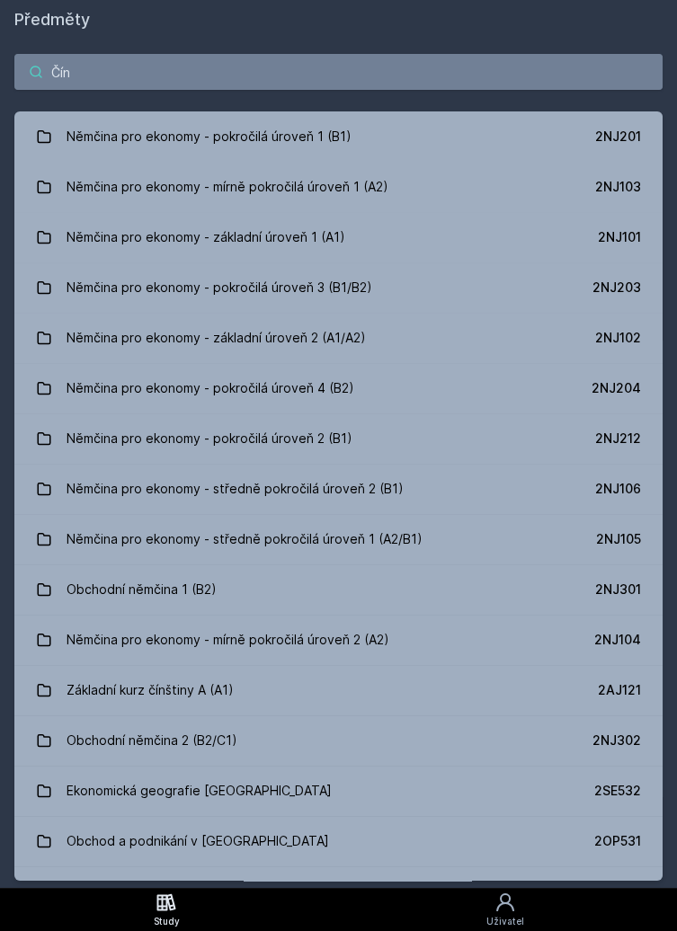
type input "Čínš"
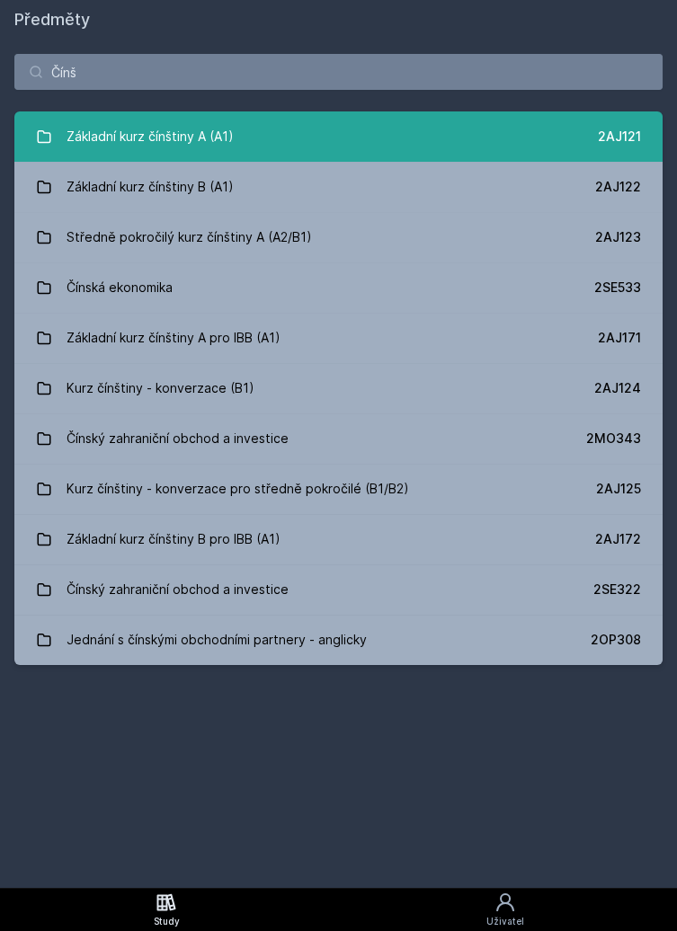
click at [302, 136] on link "Základní kurz čínštiny A (A1) 2AJ121" at bounding box center [338, 136] width 648 height 50
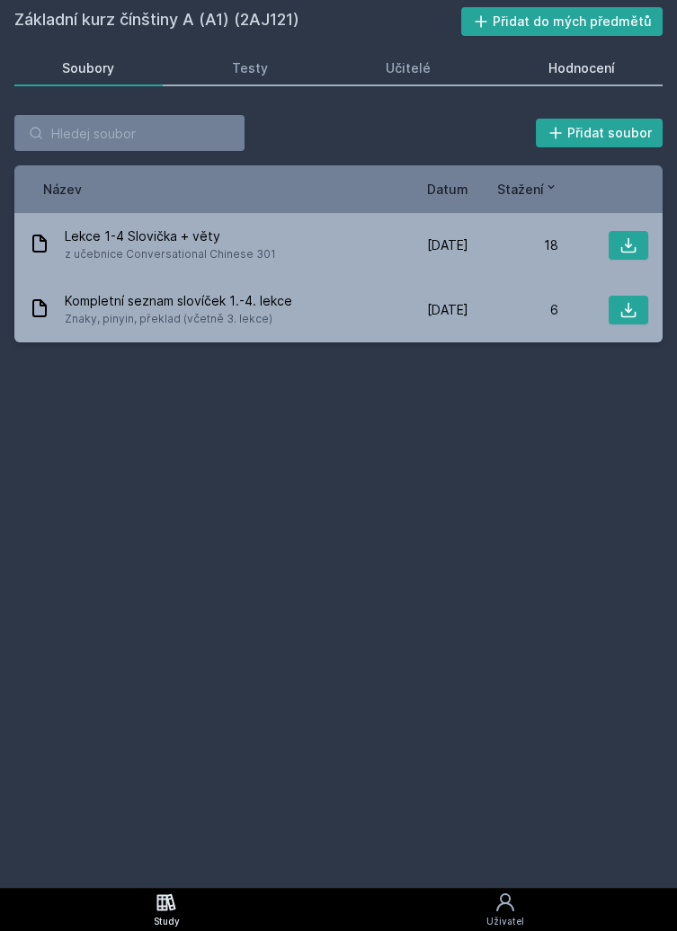
click at [586, 66] on div "Hodnocení" at bounding box center [581, 68] width 66 height 18
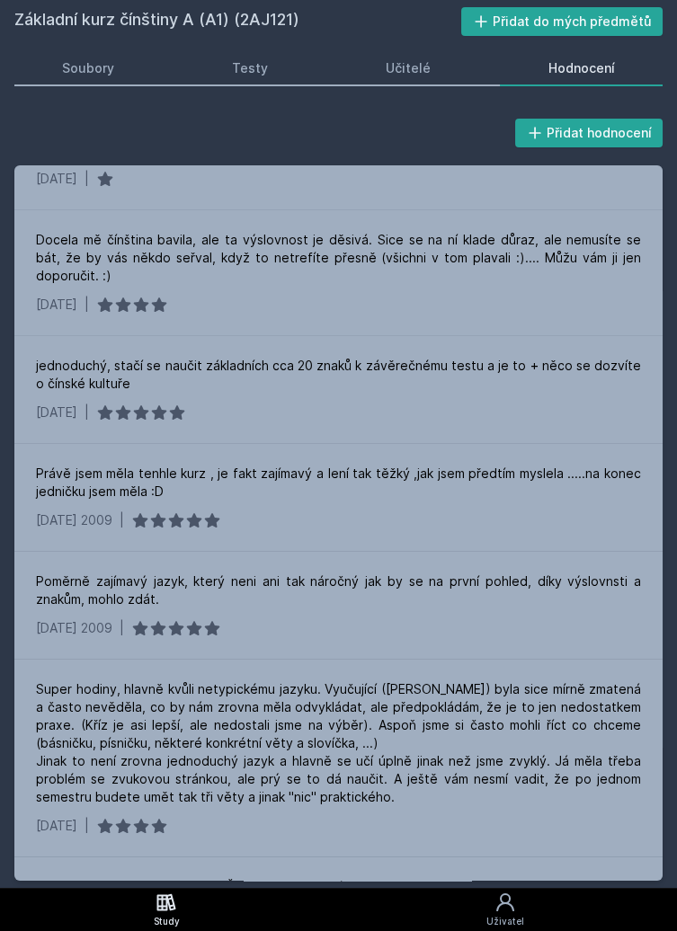
scroll to position [959, 0]
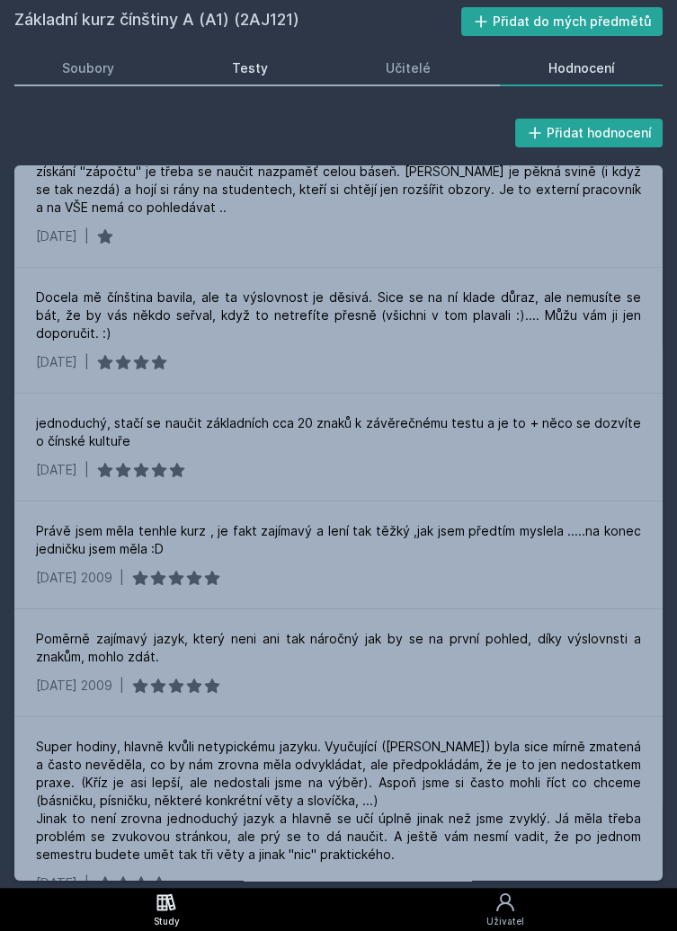
click at [249, 72] on div "Testy" at bounding box center [250, 68] width 36 height 18
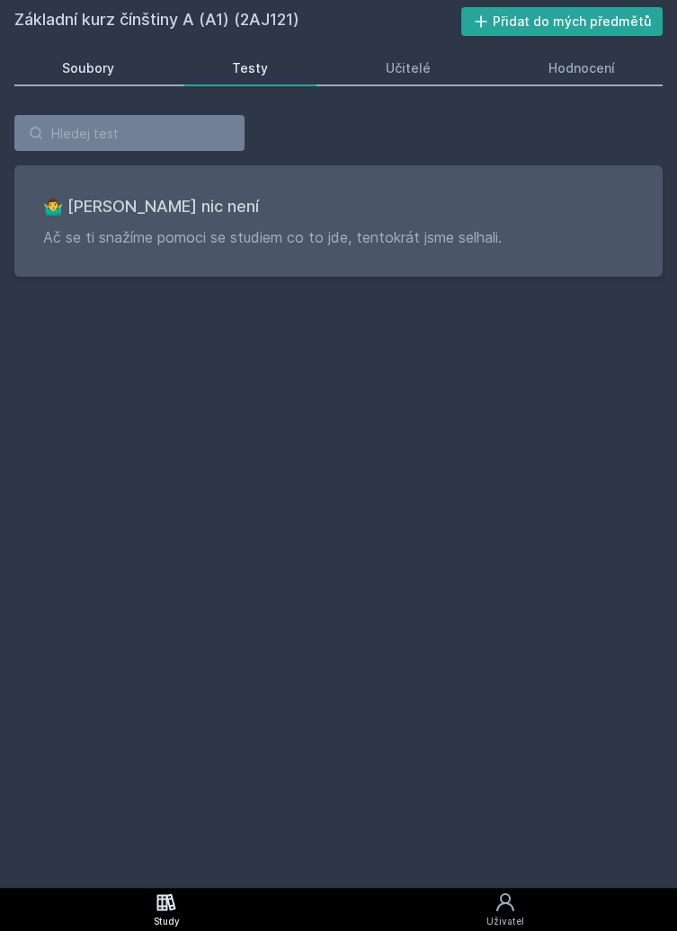
click at [121, 66] on link "Soubory" at bounding box center [88, 68] width 148 height 36
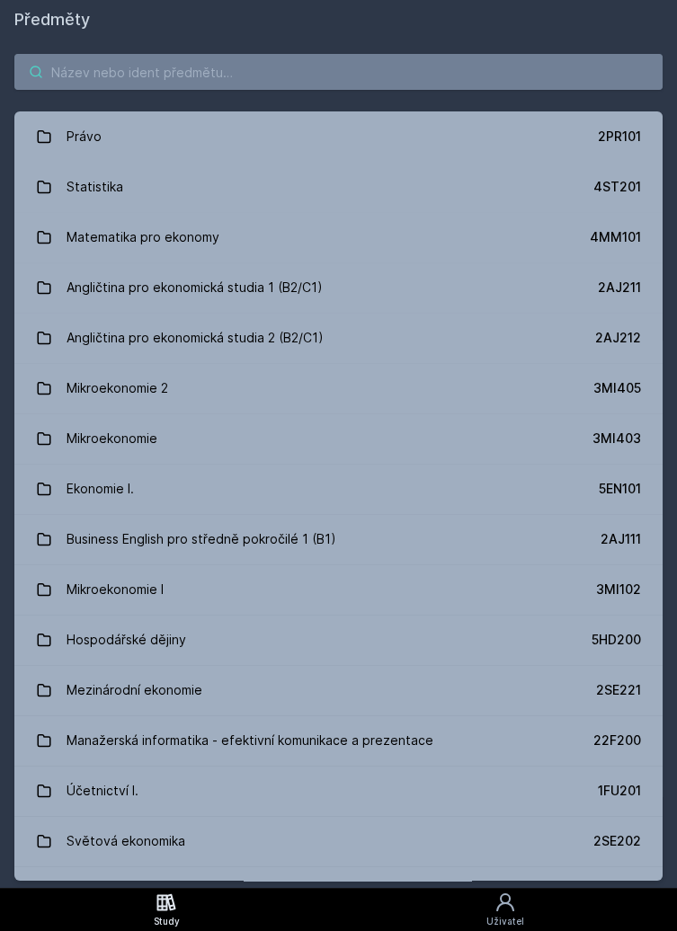
click at [301, 78] on input "search" at bounding box center [338, 72] width 648 height 36
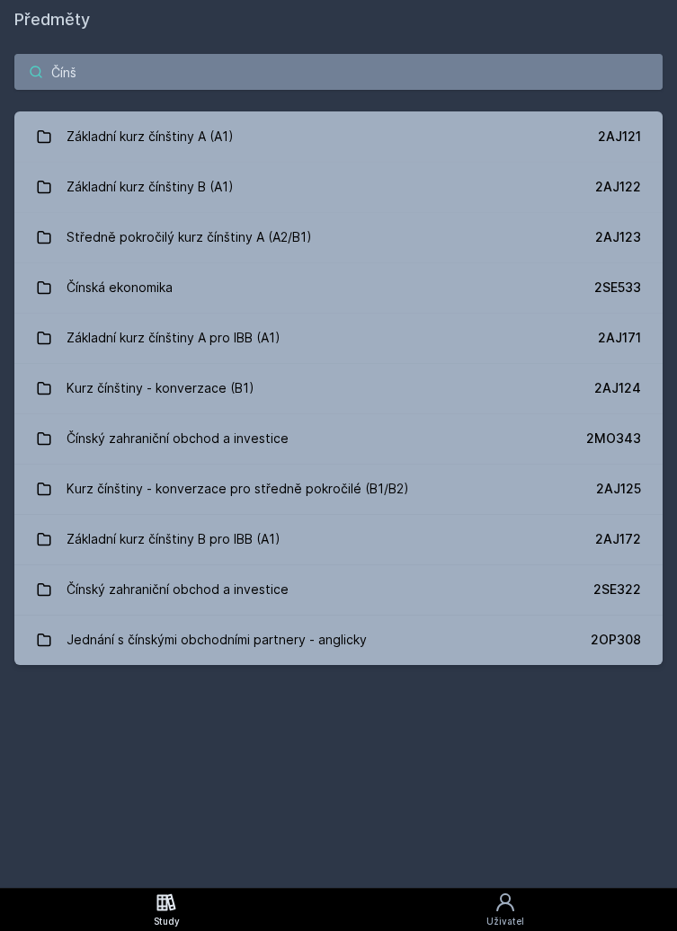
type input "Čínšt"
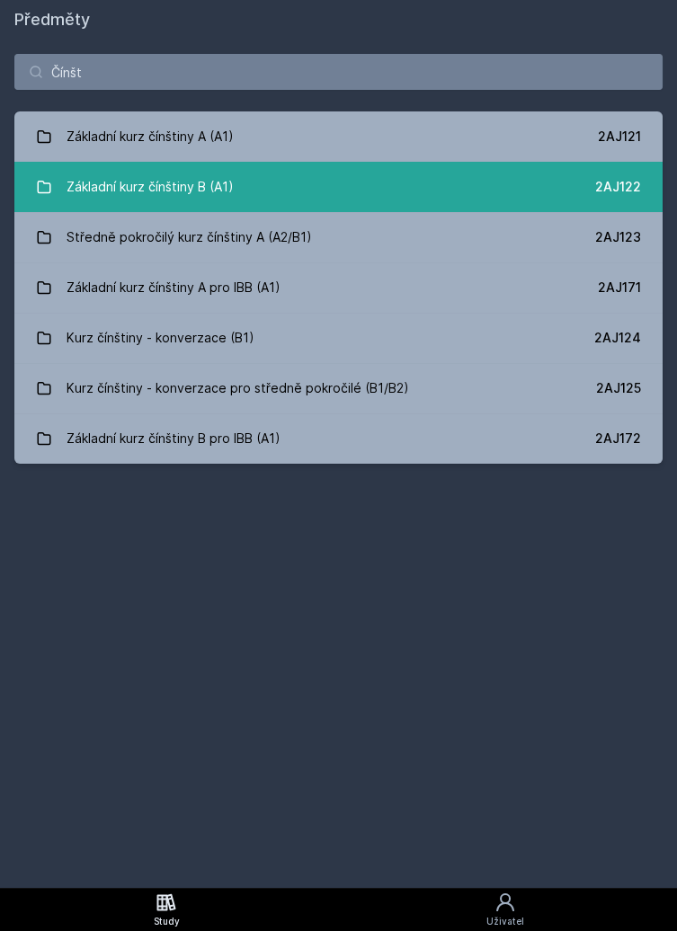
click at [302, 182] on link "Základní kurz čínštiny B (A1) 2AJ122" at bounding box center [338, 187] width 648 height 50
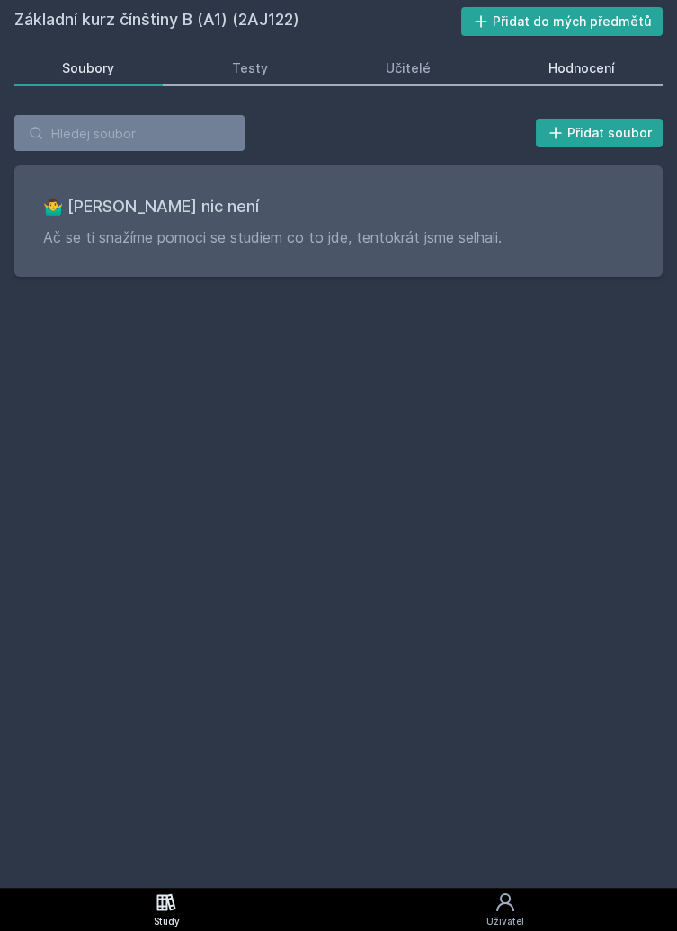
click at [583, 61] on div "Hodnocení" at bounding box center [581, 68] width 66 height 18
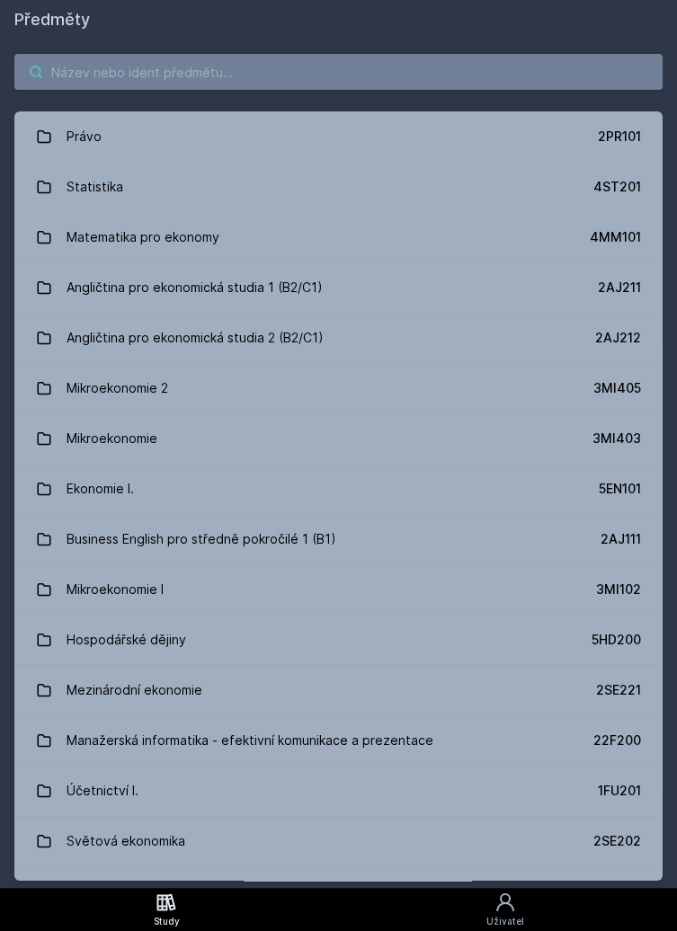
click at [260, 67] on input "search" at bounding box center [338, 72] width 648 height 36
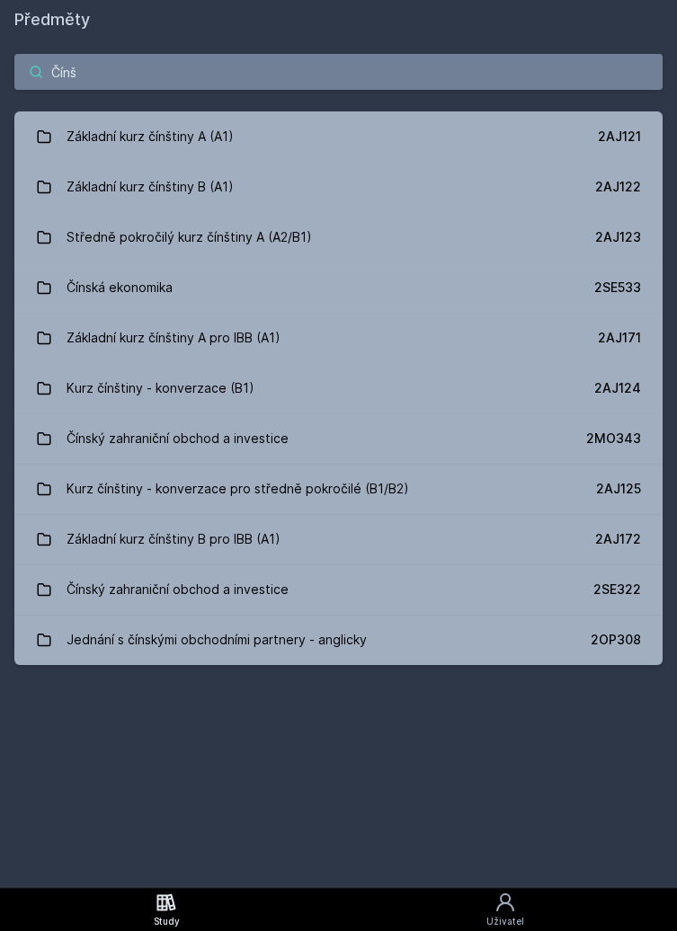
type input "Čínšt"
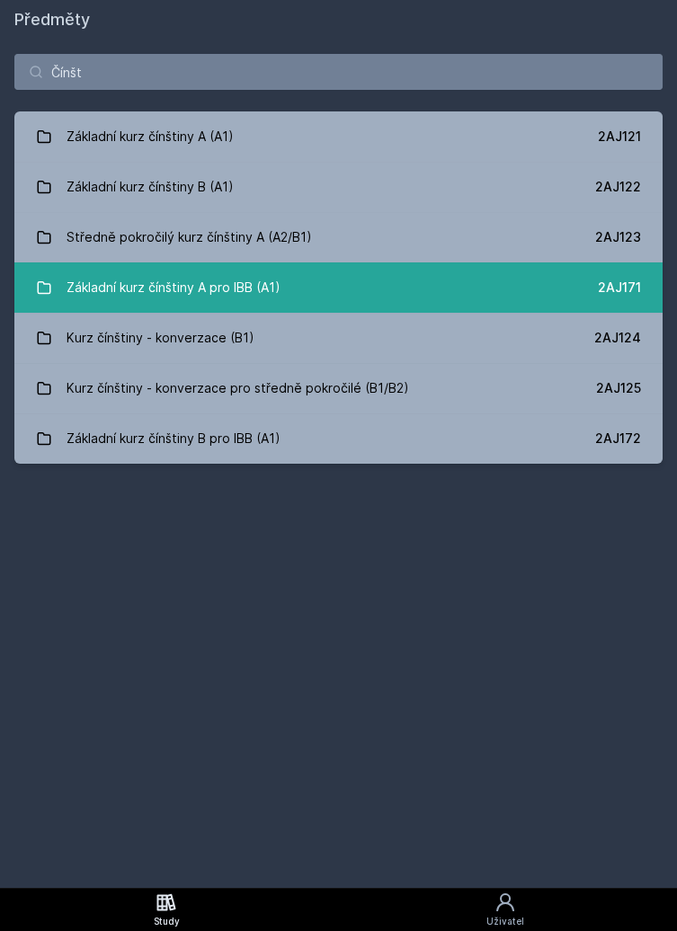
click at [284, 280] on link "Základní kurz čínštiny A pro IBB (A1) 2AJ171" at bounding box center [338, 287] width 648 height 50
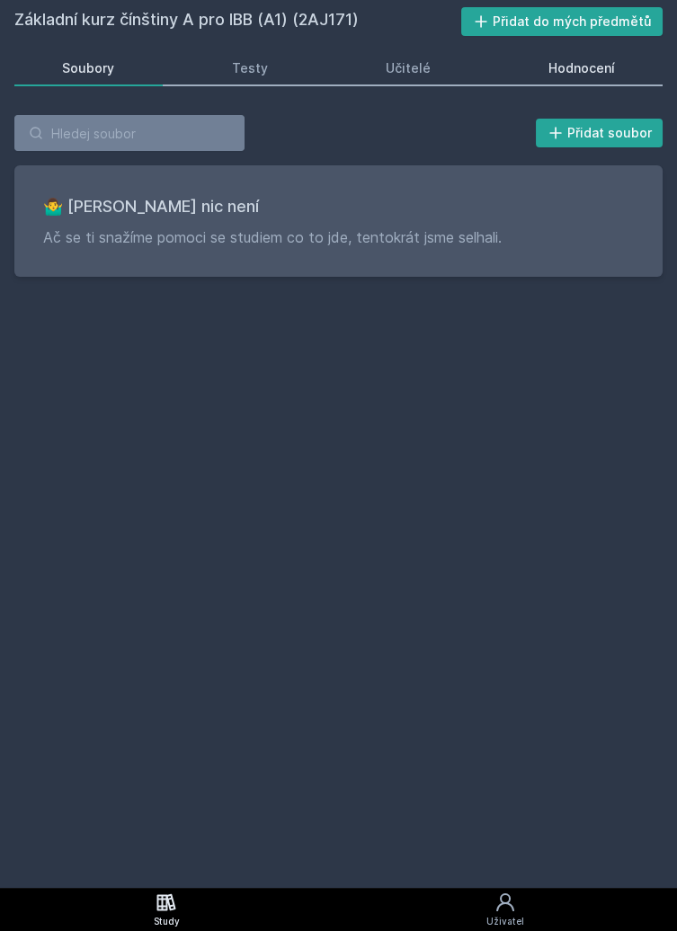
click at [611, 72] on div "Hodnocení" at bounding box center [581, 68] width 66 height 18
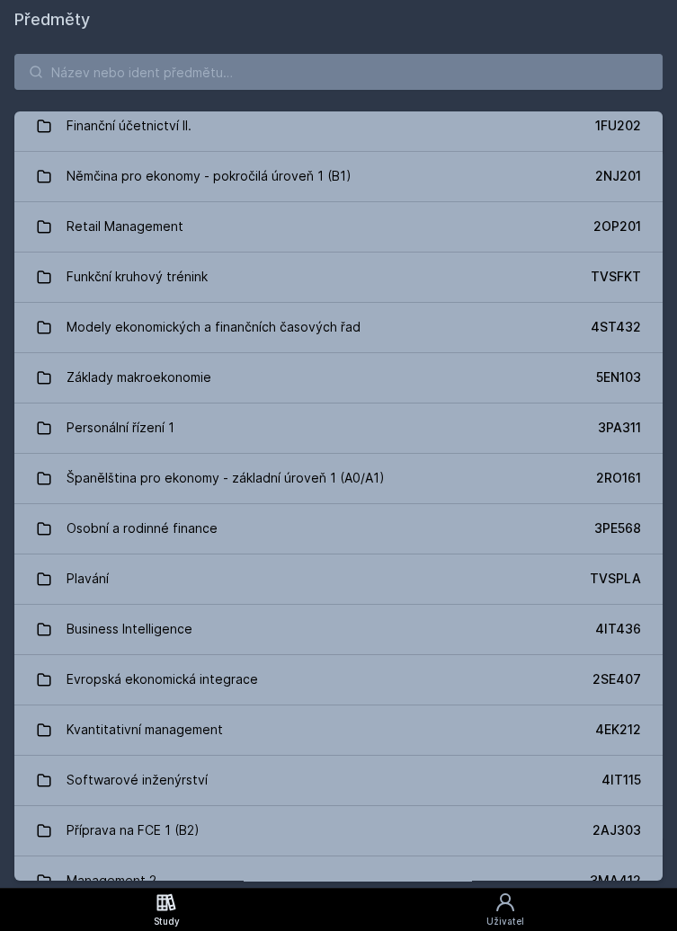
scroll to position [3384, 0]
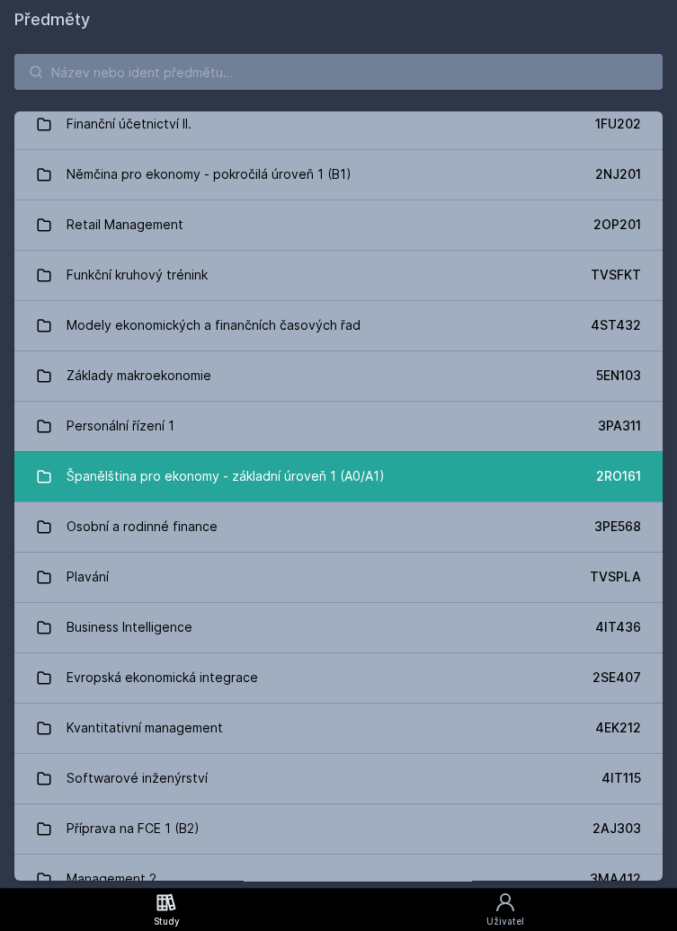
click at [470, 477] on link "Španělština pro ekonomy - základní úroveň 1 (A0/A1) 2RO161" at bounding box center [338, 476] width 648 height 50
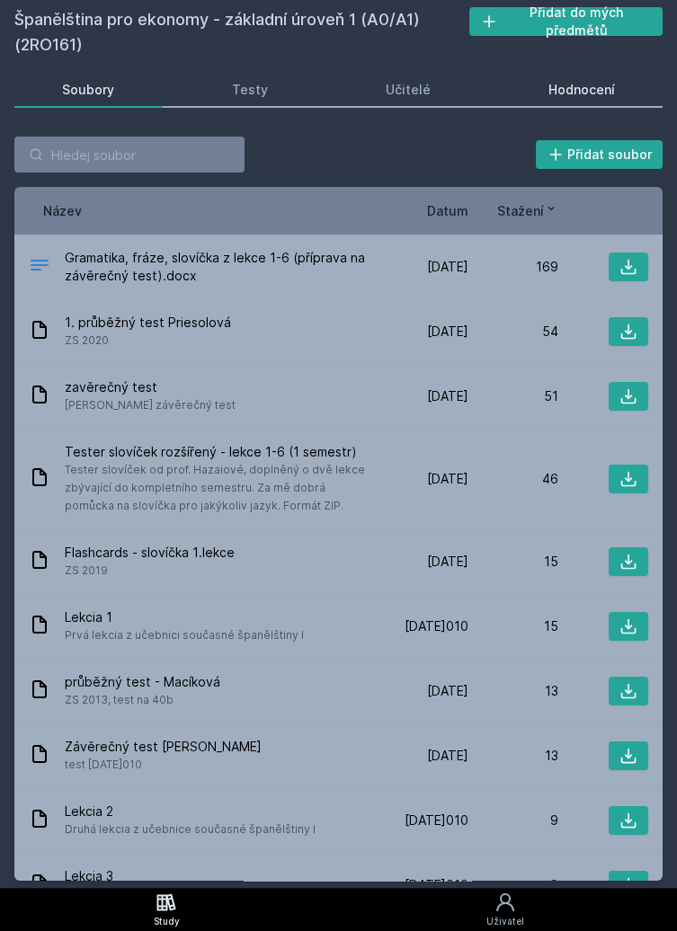
click at [588, 94] on div "Hodnocení" at bounding box center [581, 90] width 66 height 18
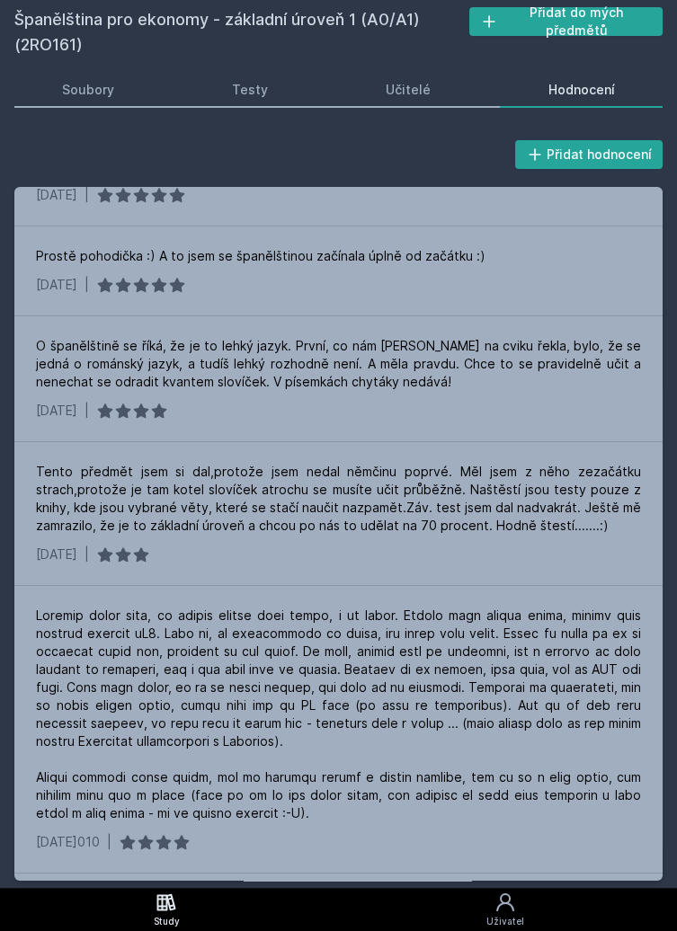
scroll to position [2772, 0]
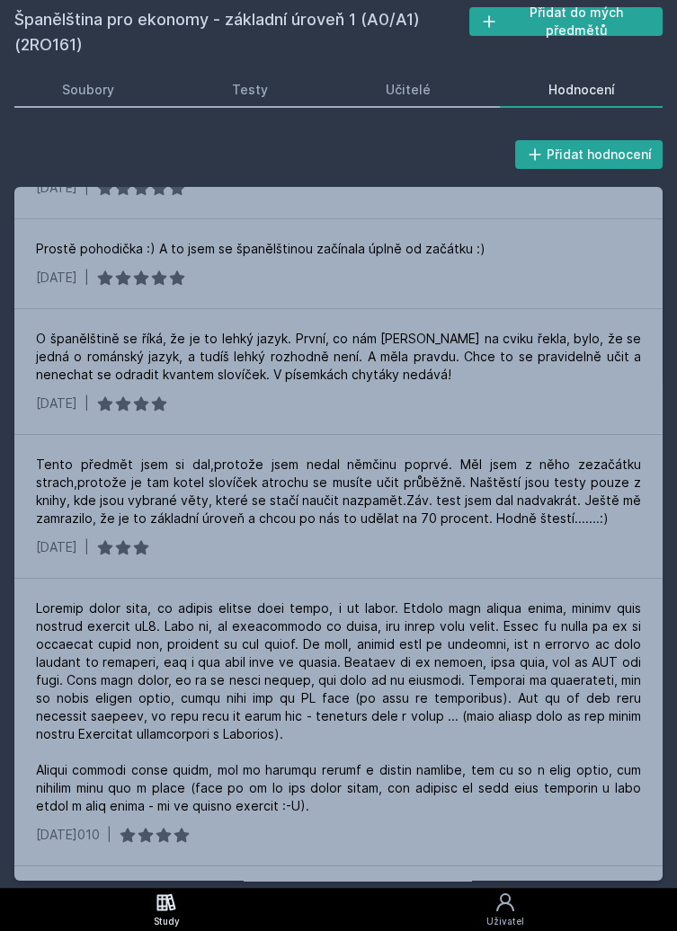
click at [193, 906] on link "Study" at bounding box center [166, 909] width 332 height 43
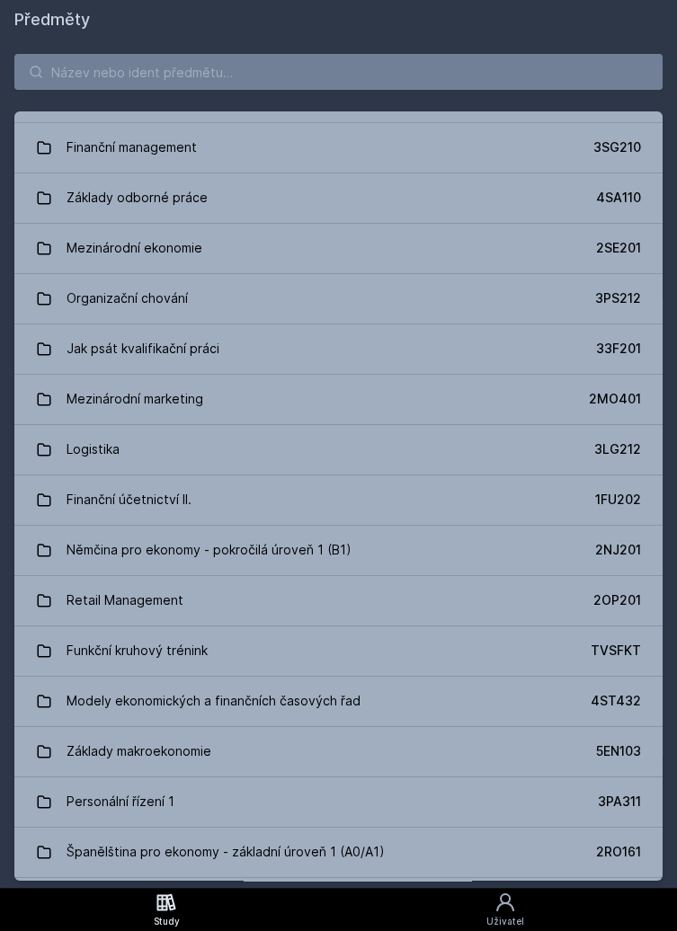
scroll to position [3017, 0]
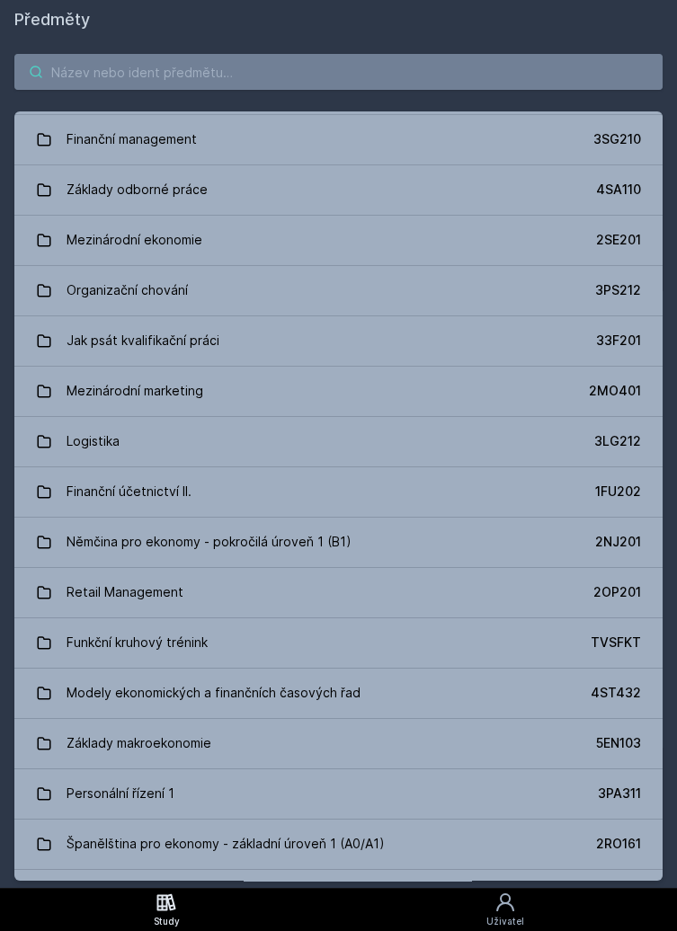
click at [325, 68] on input "search" at bounding box center [338, 72] width 648 height 36
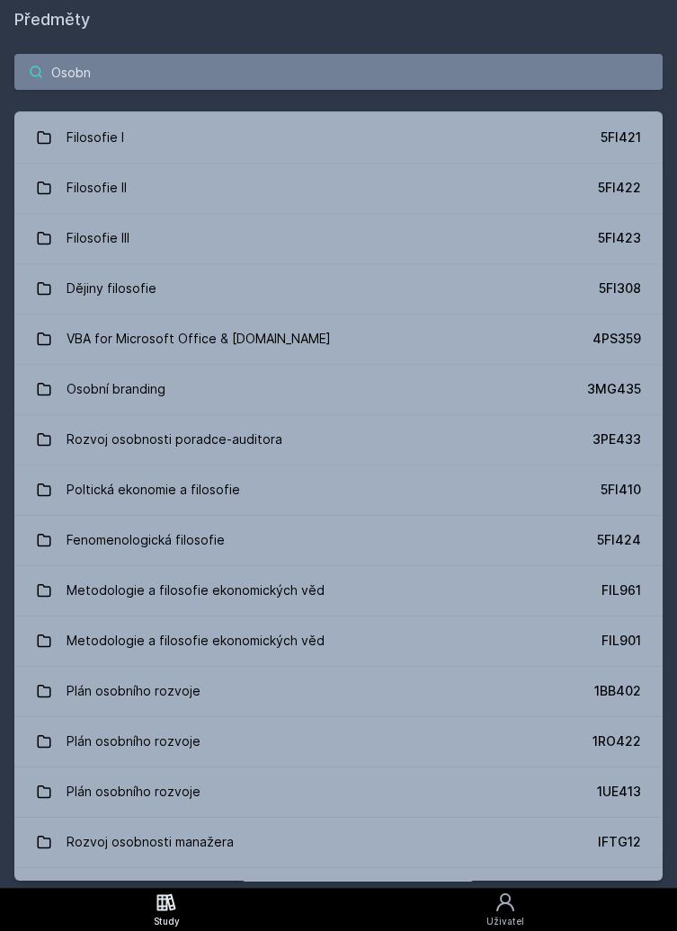
scroll to position [0, 0]
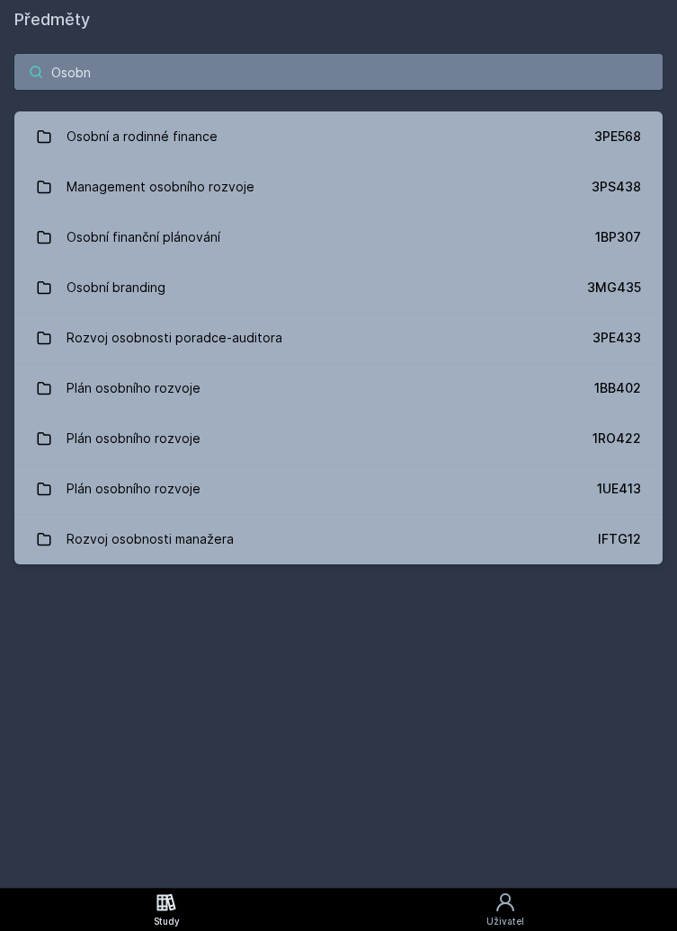
type input "Osobní"
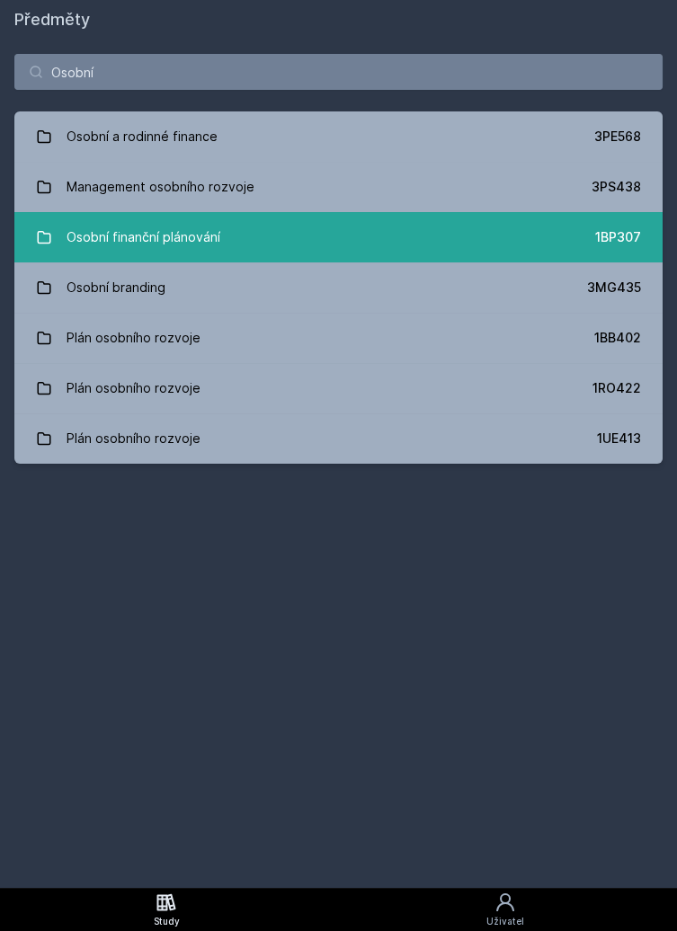
click at [263, 243] on link "Osobní finanční plánování 1BP307" at bounding box center [338, 237] width 648 height 50
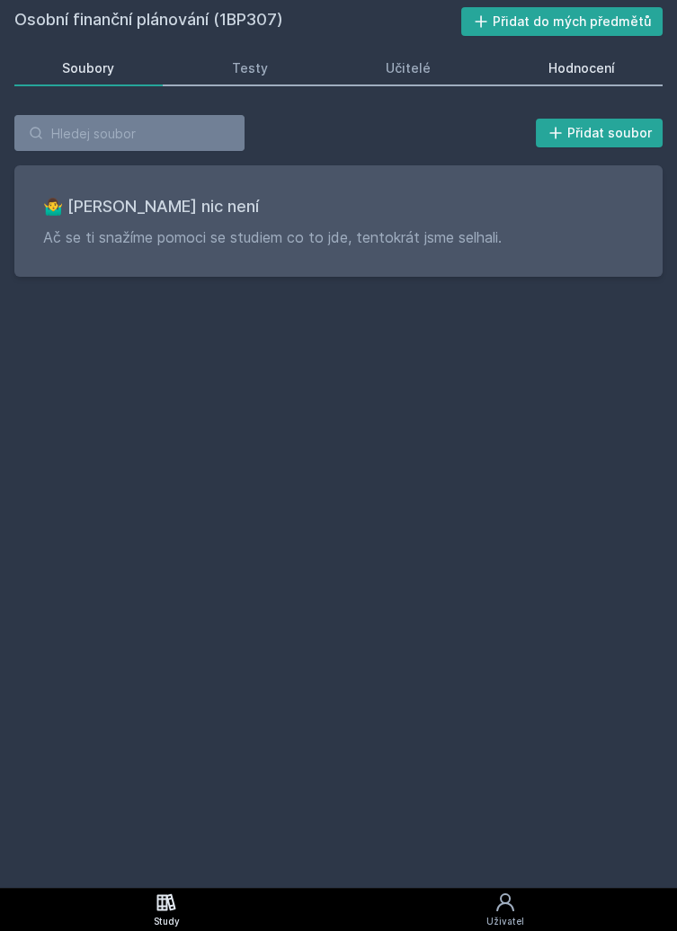
click at [560, 62] on div "Hodnocení" at bounding box center [581, 68] width 66 height 18
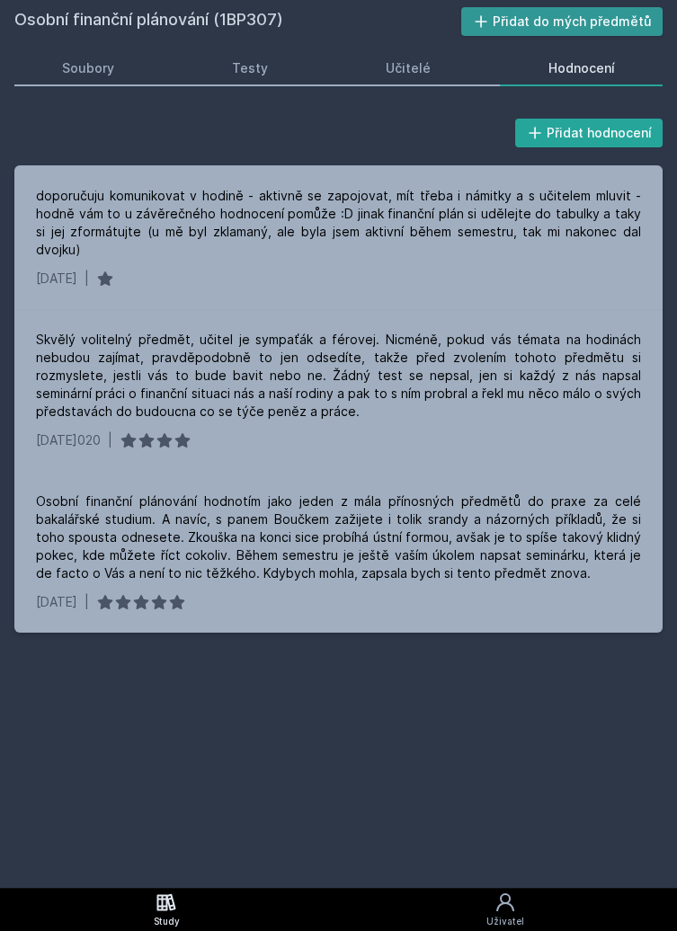
click at [490, 23] on icon at bounding box center [481, 22] width 18 height 18
click at [194, 923] on link "Study" at bounding box center [166, 909] width 332 height 43
